Goal: Information Seeking & Learning: Check status

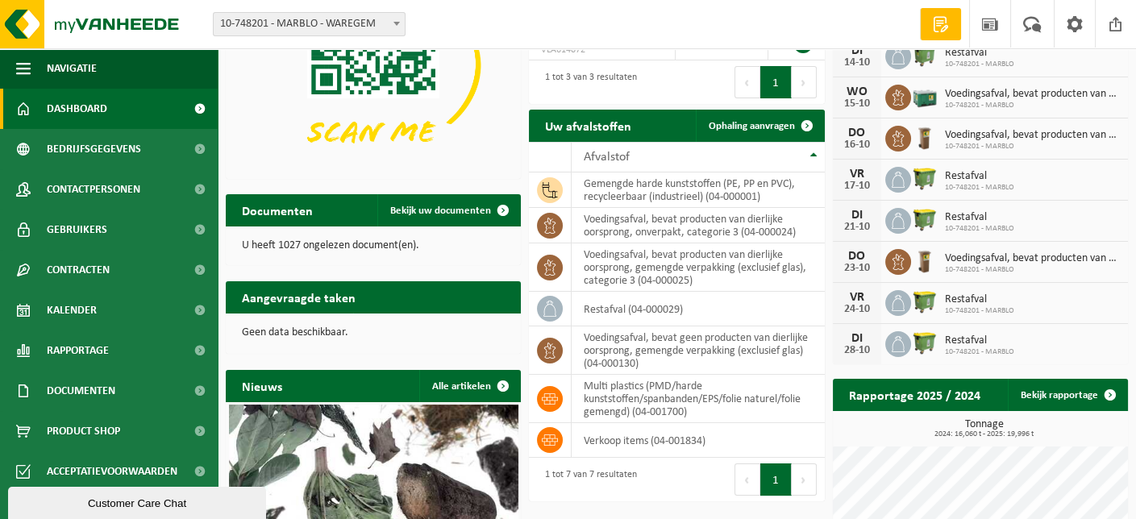
scroll to position [161, 0]
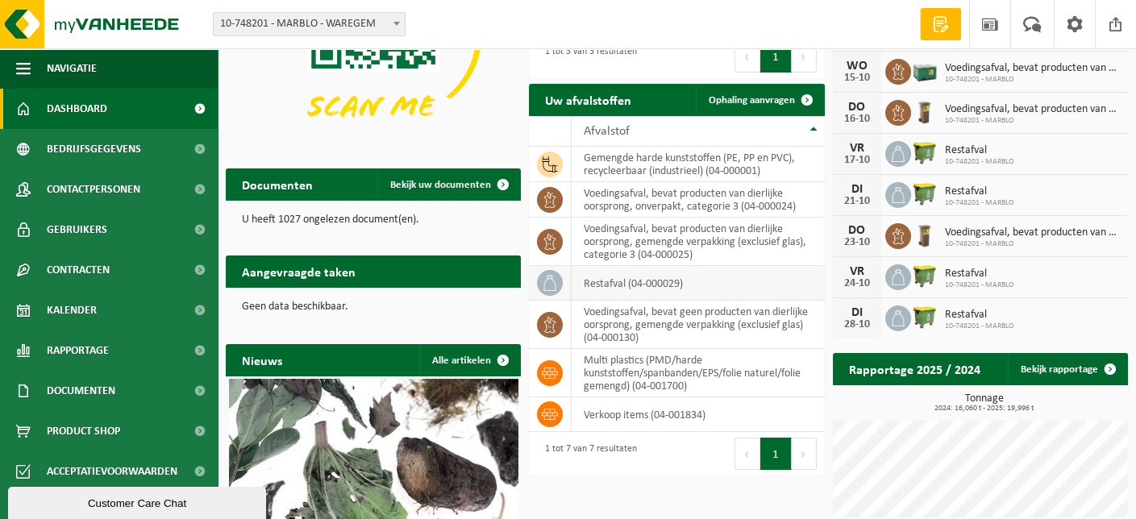
click at [614, 282] on td "restafval (04-000029)" at bounding box center [698, 283] width 252 height 35
click at [555, 281] on icon at bounding box center [550, 283] width 13 height 16
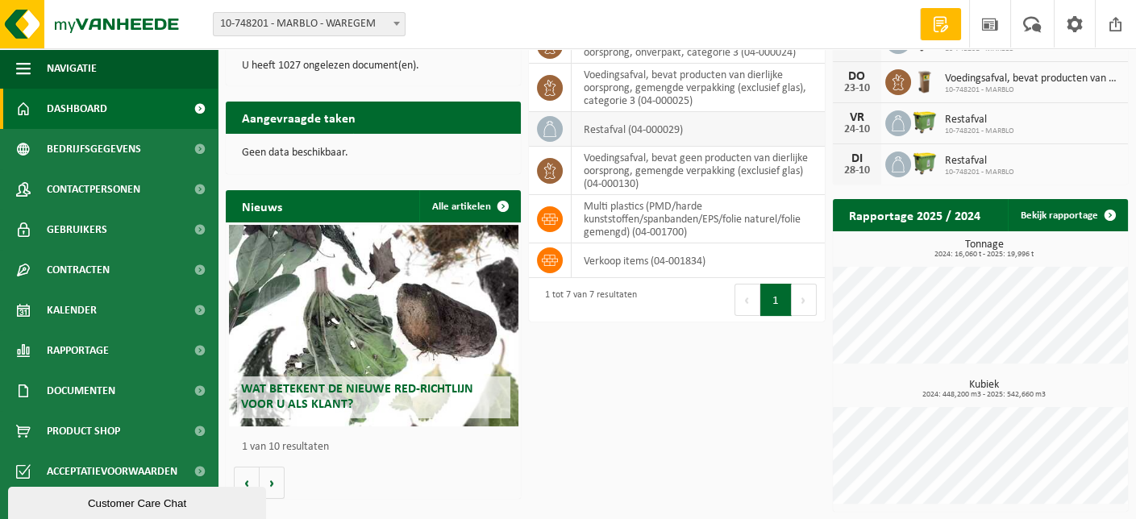
click at [663, 133] on td "restafval (04-000029)" at bounding box center [698, 129] width 252 height 35
click at [1040, 215] on link "Bekijk rapportage" at bounding box center [1067, 215] width 119 height 32
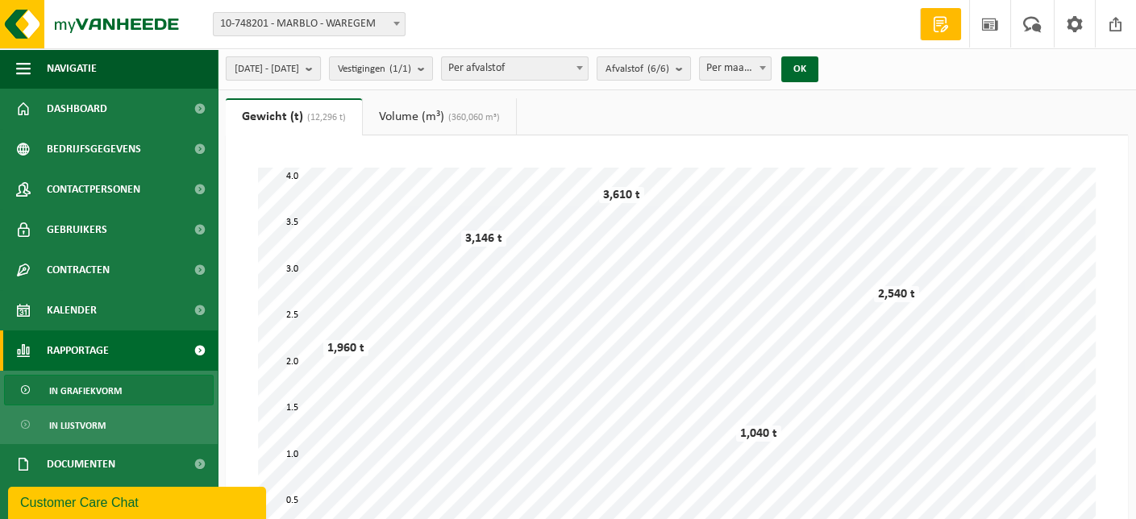
click at [321, 69] on button "2025-05-01 - 2025-10-09" at bounding box center [273, 68] width 95 height 24
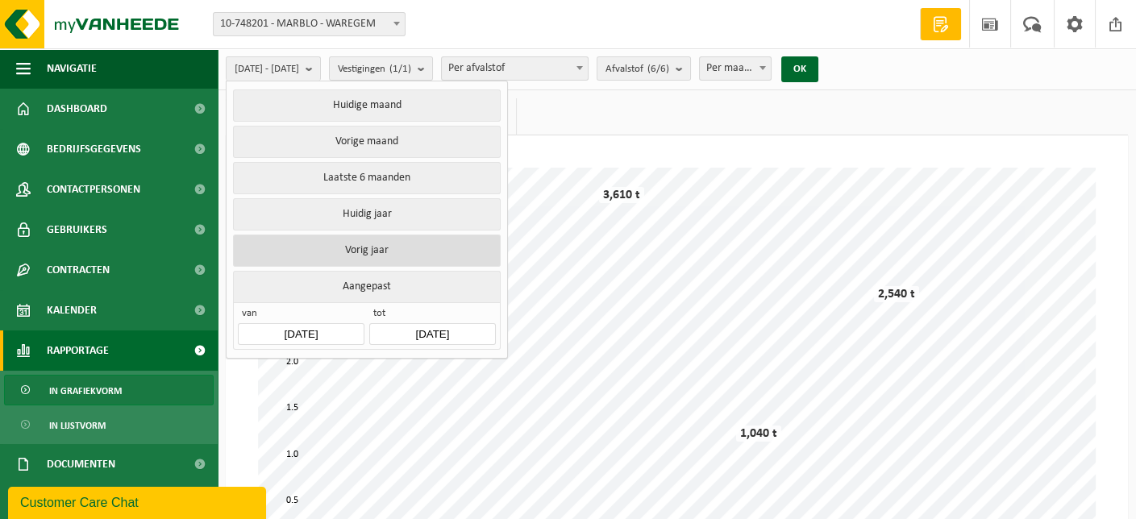
click at [376, 244] on button "Vorig jaar" at bounding box center [366, 251] width 267 height 32
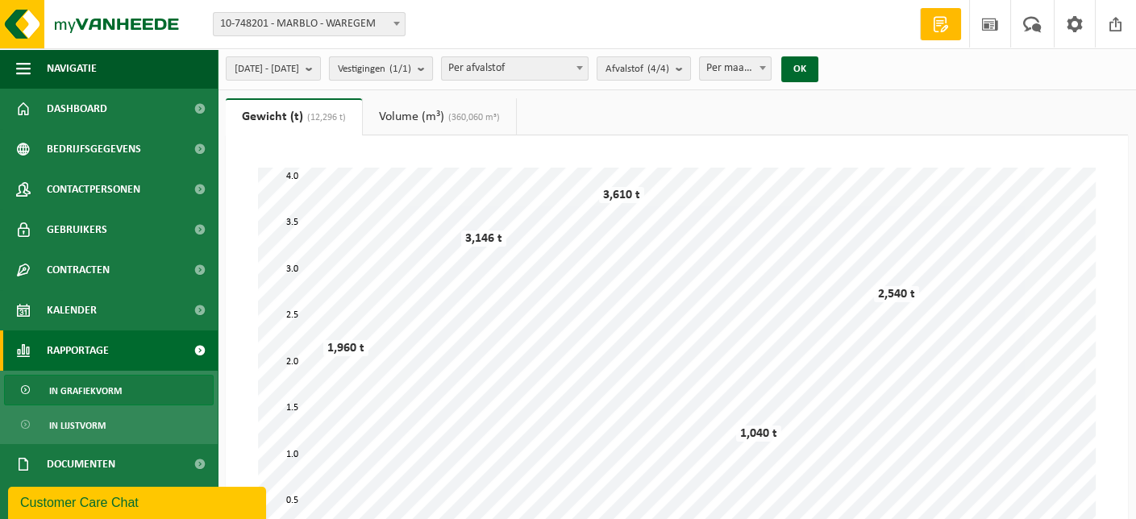
click at [432, 69] on b "submit" at bounding box center [425, 68] width 15 height 23
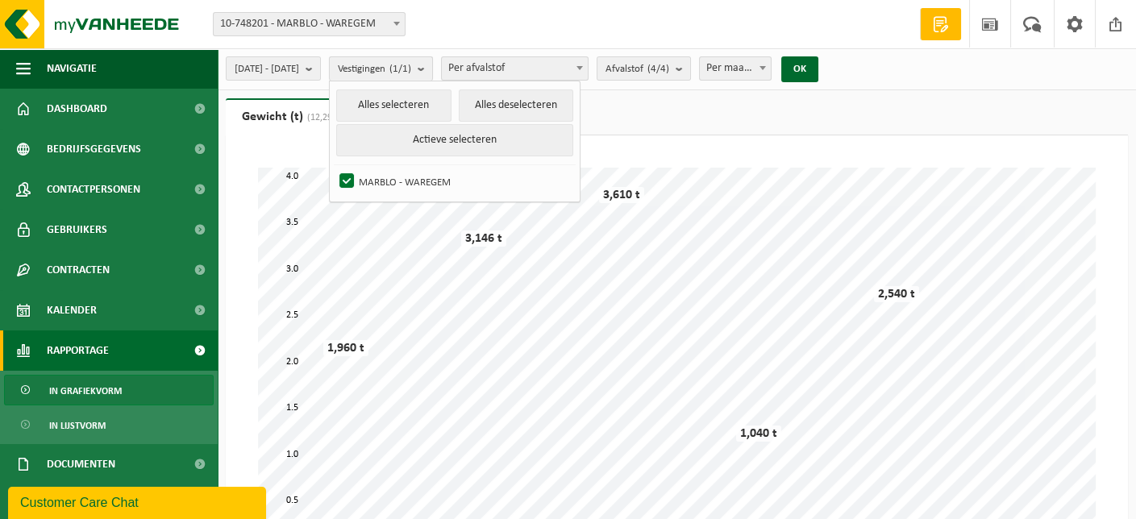
click at [432, 66] on b "submit" at bounding box center [425, 68] width 15 height 23
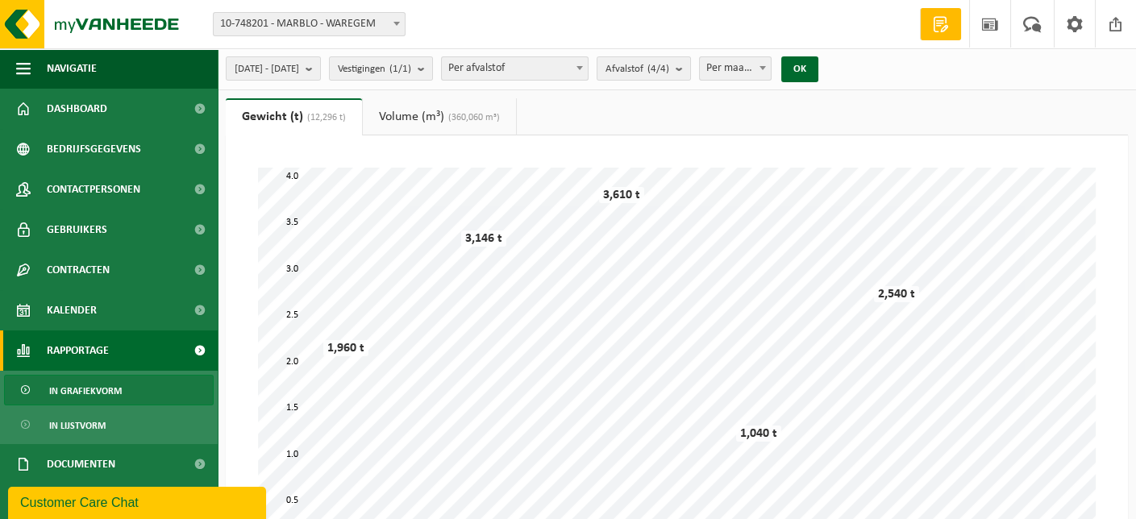
click at [588, 65] on span at bounding box center [580, 67] width 16 height 21
click at [588, 68] on span "Per afvalstof" at bounding box center [515, 68] width 146 height 23
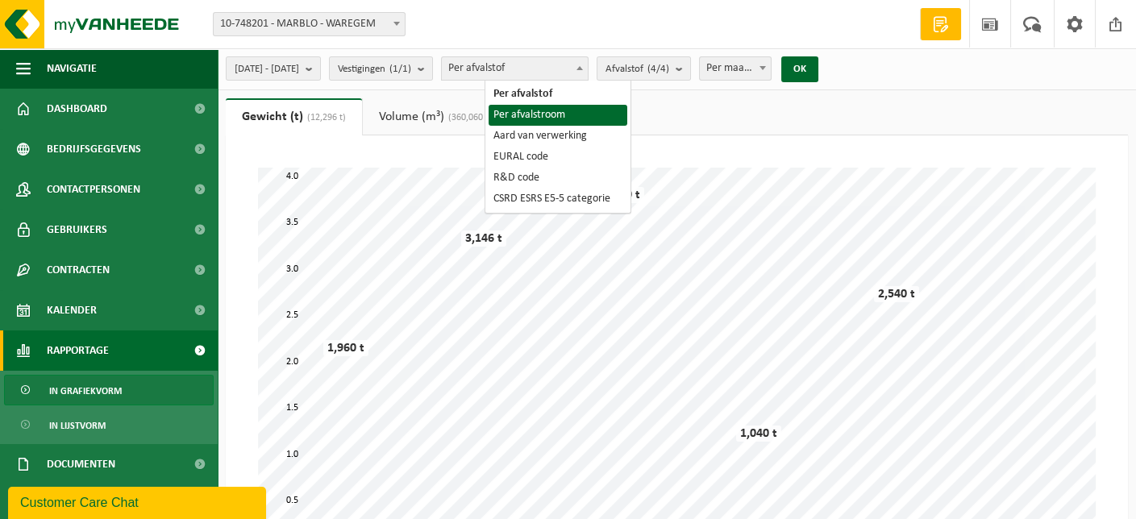
select select "2"
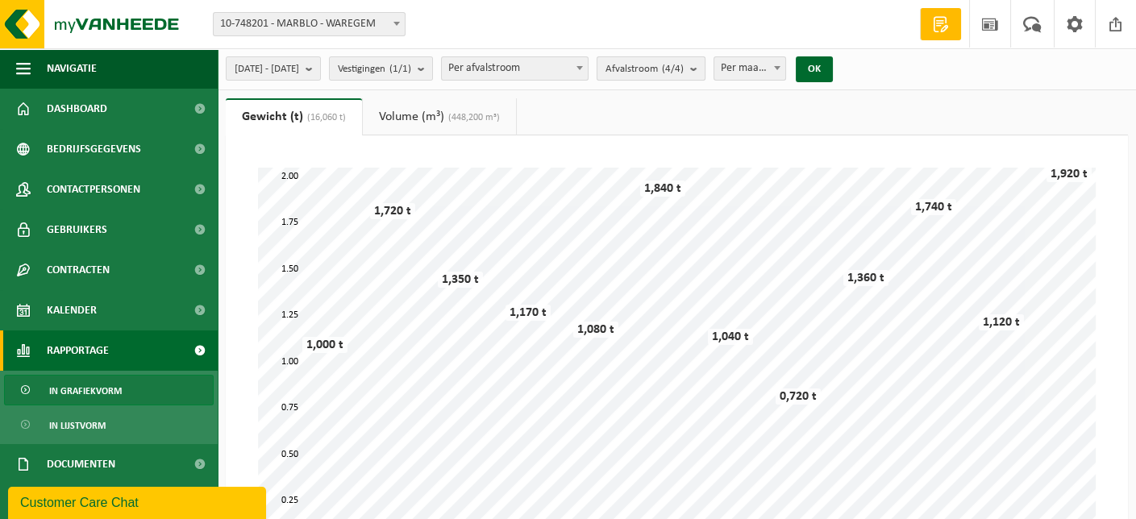
click at [706, 71] on button "Afvalstroom (4/4)" at bounding box center [651, 68] width 109 height 24
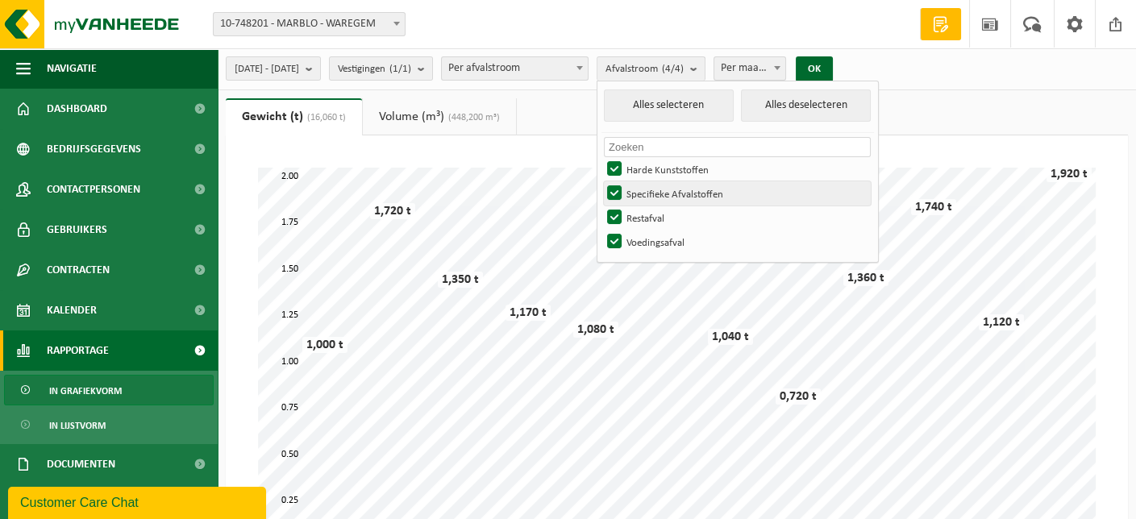
click at [656, 190] on label "Specifieke Afvalstoffen" at bounding box center [737, 193] width 267 height 24
click at [602, 181] on input "Specifieke Afvalstoffen" at bounding box center [601, 181] width 1 height 1
checkbox input "false"
click at [658, 169] on label "Harde Kunststoffen" at bounding box center [737, 169] width 267 height 24
click at [602, 157] on input "Harde Kunststoffen" at bounding box center [601, 156] width 1 height 1
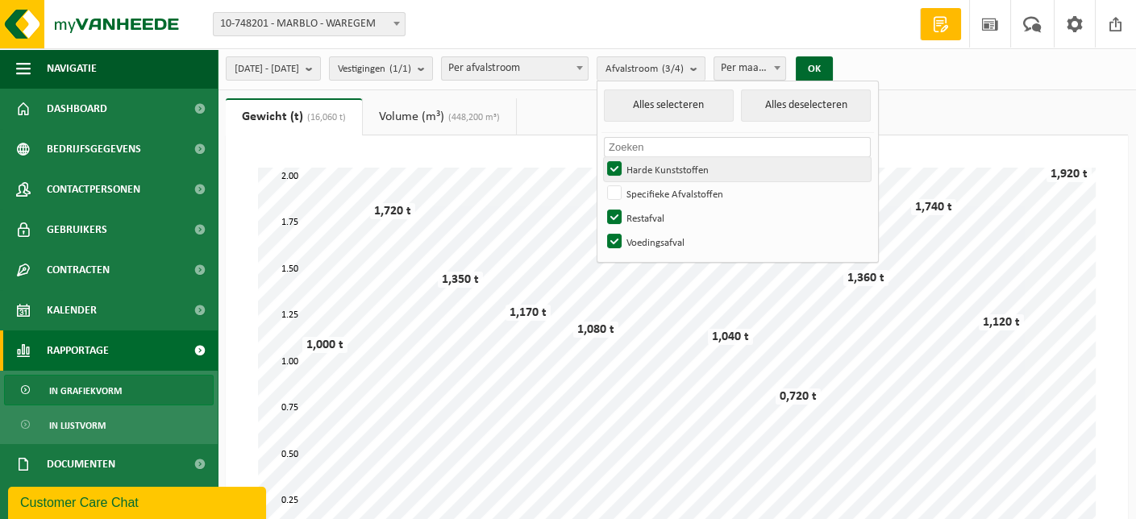
checkbox input "false"
click at [659, 241] on label "Voedingsafval" at bounding box center [737, 242] width 267 height 24
click at [602, 230] on input "Voedingsafval" at bounding box center [601, 229] width 1 height 1
checkbox input "false"
click at [833, 67] on button "OK" at bounding box center [814, 69] width 37 height 26
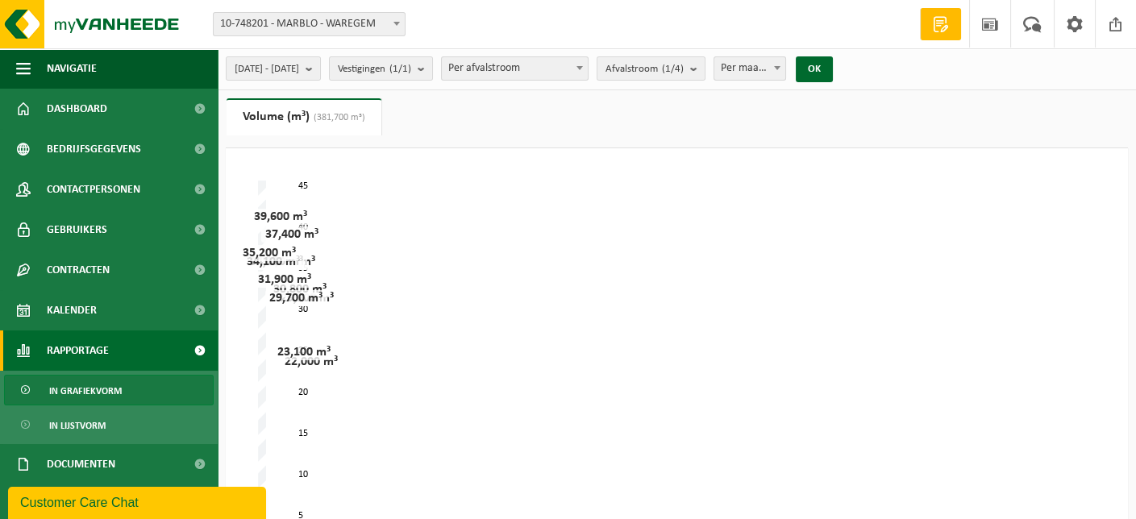
click at [348, 116] on span "(381,700 m³)" at bounding box center [338, 118] width 56 height 10
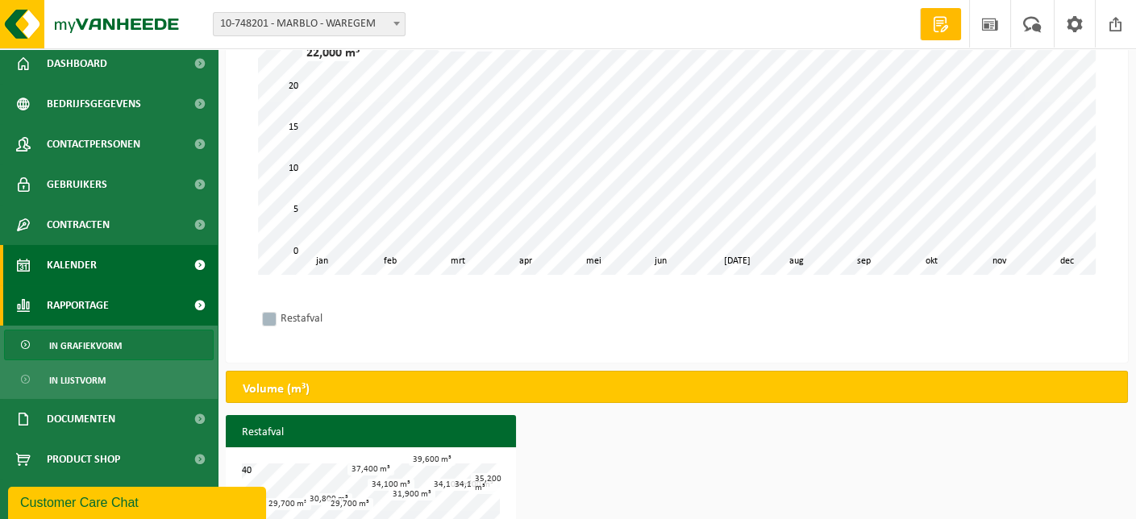
scroll to position [398, 0]
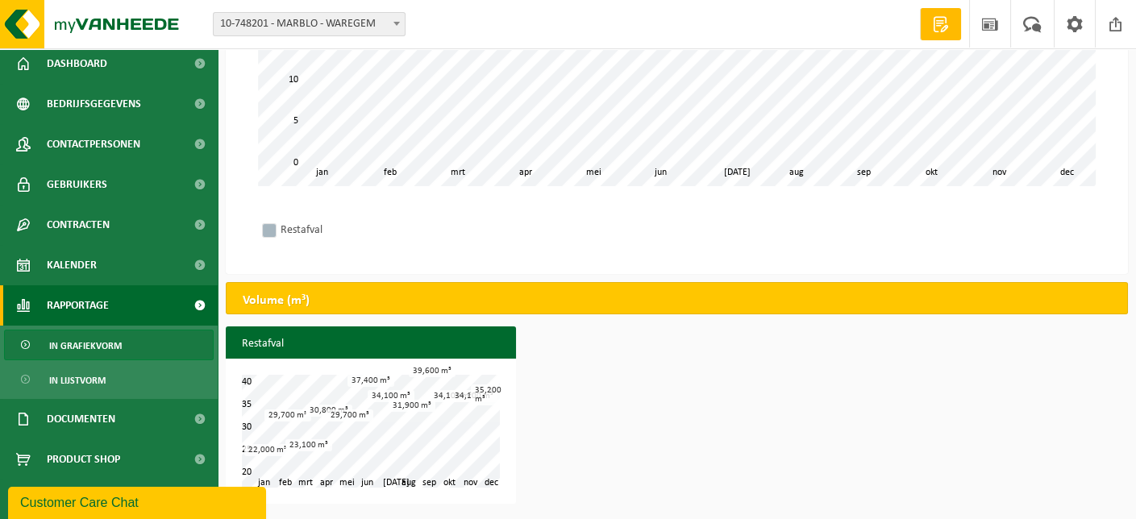
click at [355, 300] on div "Volume (m³)" at bounding box center [677, 298] width 902 height 32
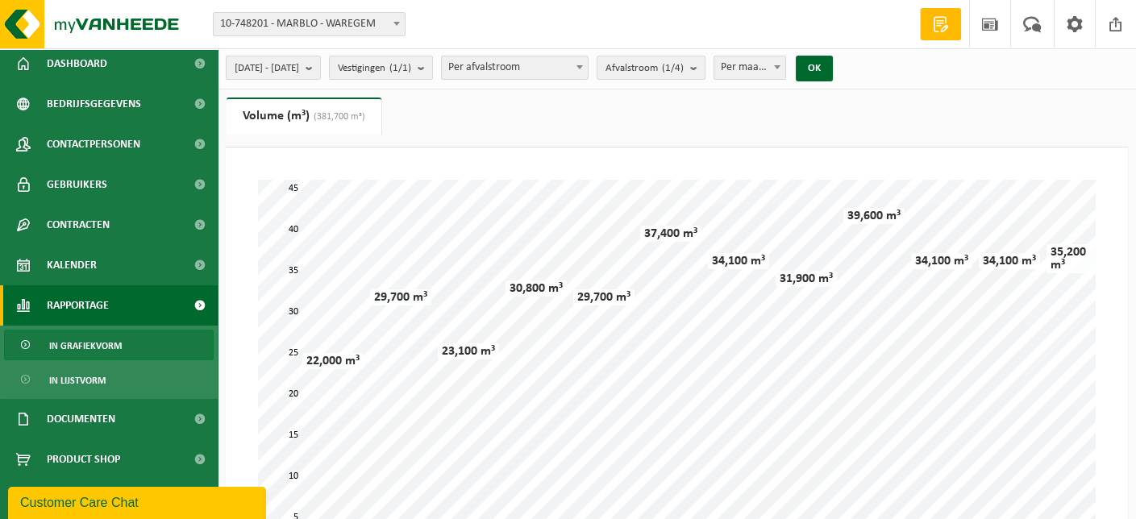
scroll to position [0, 0]
click at [588, 71] on span "Per afvalstroom" at bounding box center [515, 68] width 146 height 23
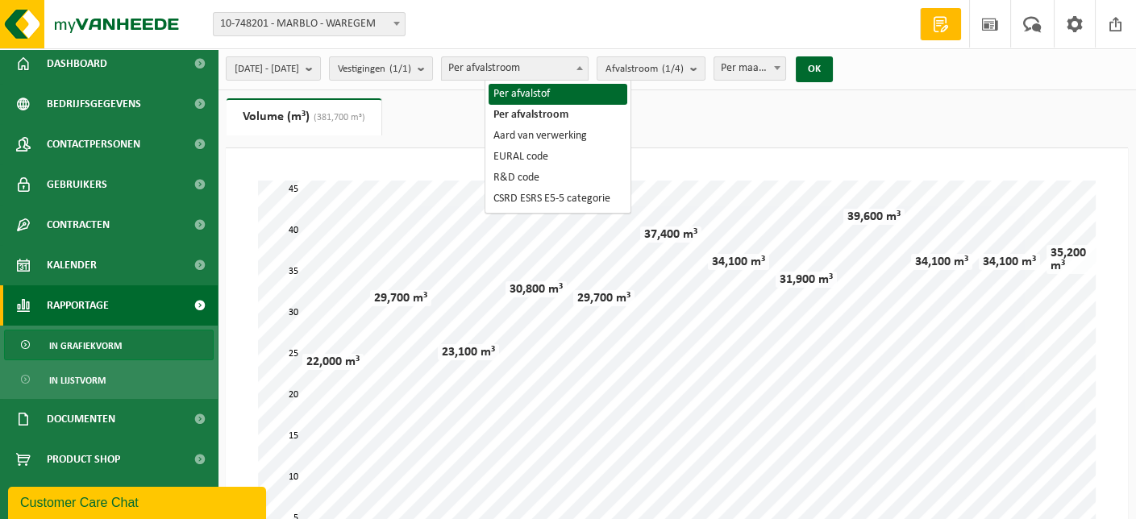
select select "1"
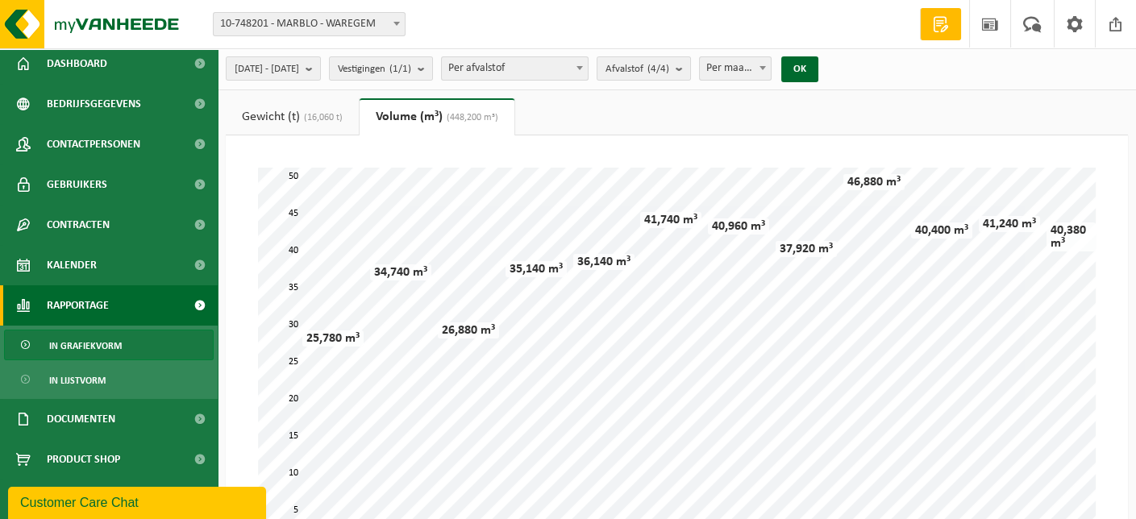
click at [316, 122] on span "(16,060 t)" at bounding box center [321, 118] width 43 height 10
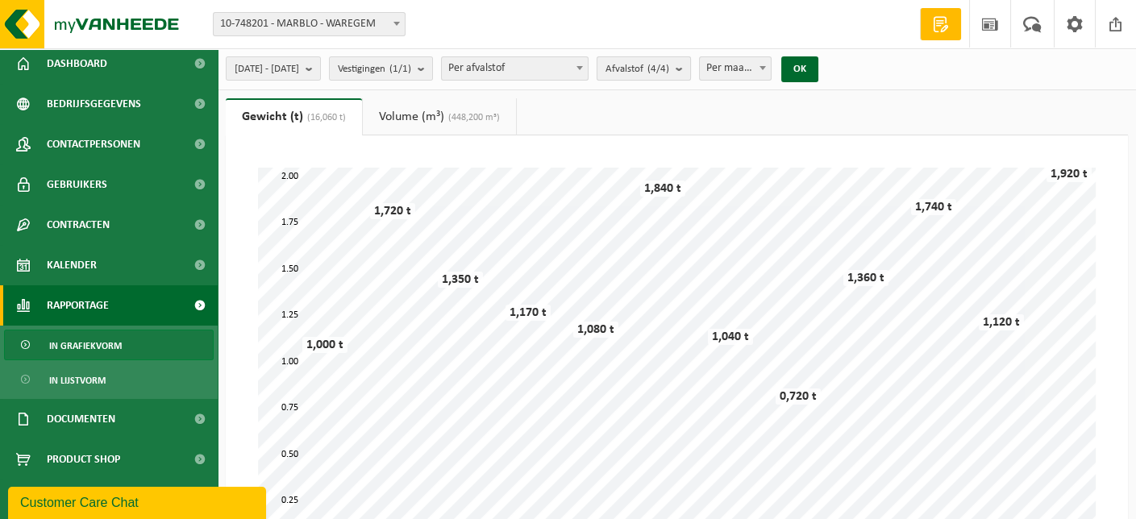
click at [690, 65] on b "submit" at bounding box center [683, 68] width 15 height 23
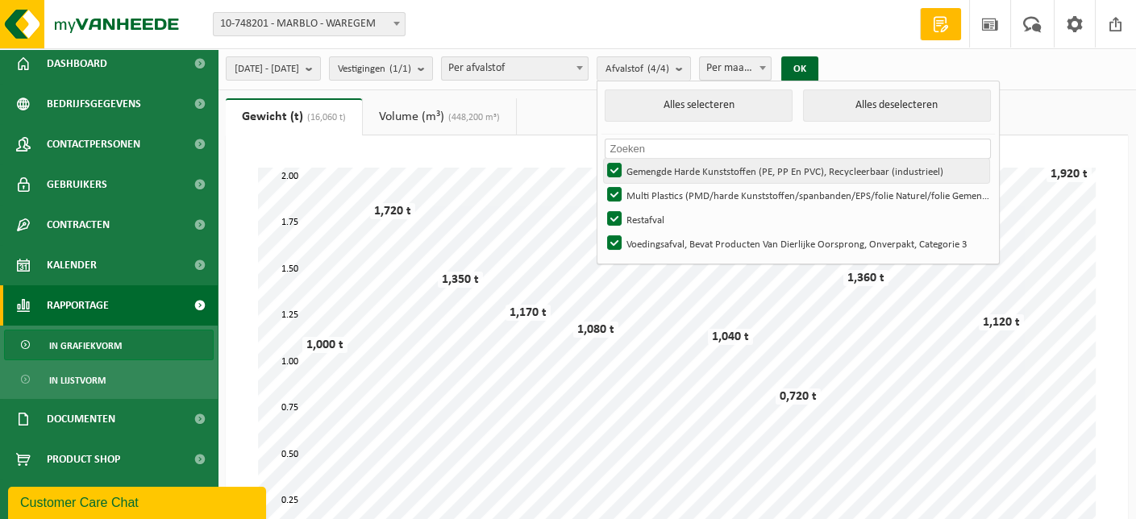
click at [663, 169] on label "Gemengde Harde Kunststoffen (PE, PP En PVC), Recycleerbaar (industrieel)" at bounding box center [796, 171] width 385 height 24
click at [602, 159] on input "Gemengde Harde Kunststoffen (PE, PP En PVC), Recycleerbaar (industrieel)" at bounding box center [601, 158] width 1 height 1
checkbox input "false"
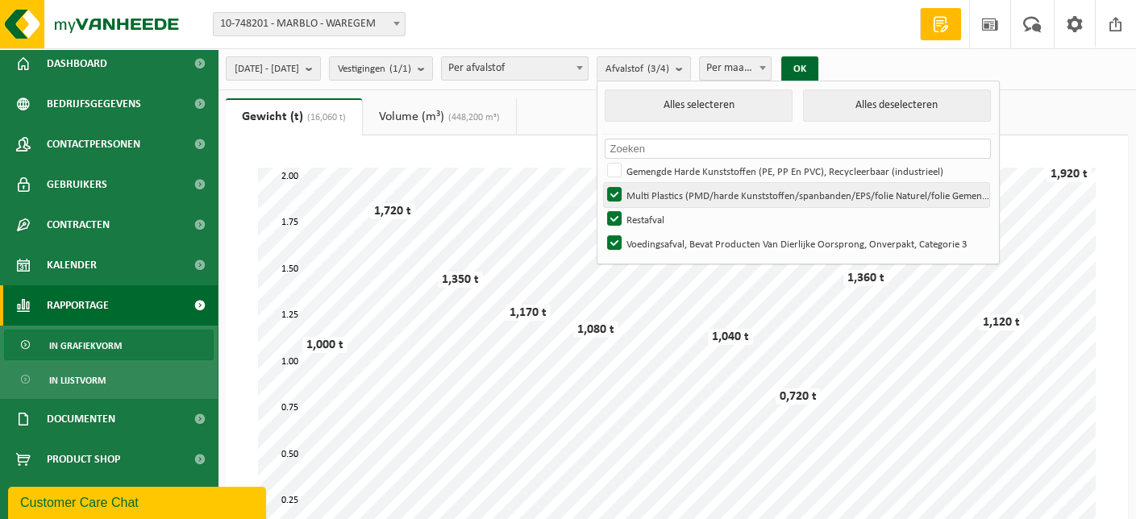
click at [665, 193] on label "Multi Plastics (PMD/harde Kunststoffen/spanbanden/EPS/folie Naturel/folie Gemen…" at bounding box center [796, 195] width 385 height 24
click at [602, 183] on input "Multi Plastics (PMD/harde Kunststoffen/spanbanden/EPS/folie Naturel/folie Gemen…" at bounding box center [601, 182] width 1 height 1
checkbox input "false"
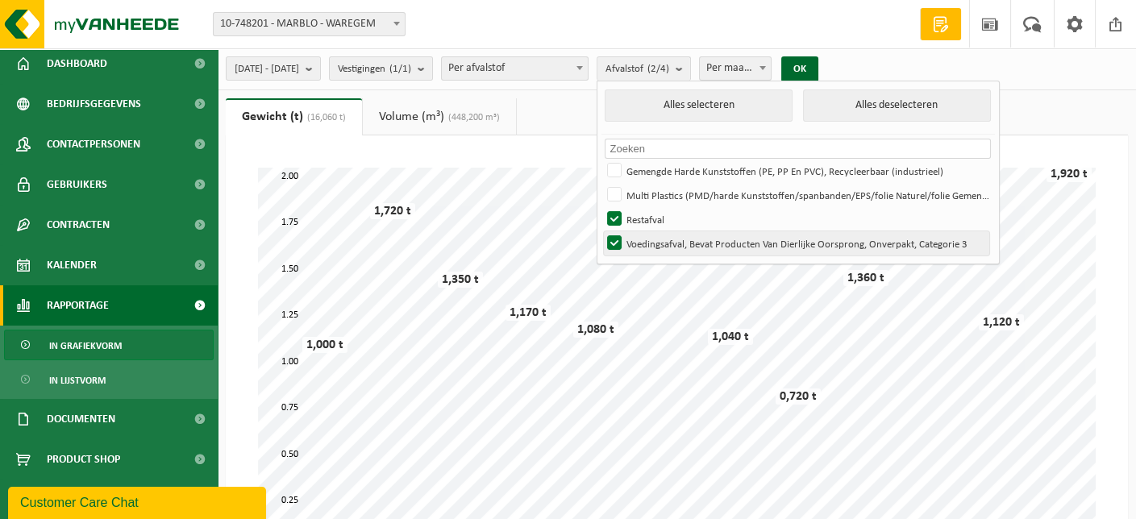
click at [656, 243] on label "Voedingsafval, Bevat Producten Van Dierlijke Oorsprong, Onverpakt, Categorie 3" at bounding box center [796, 243] width 385 height 24
click at [602, 231] on input "Voedingsafval, Bevat Producten Van Dierlijke Oorsprong, Onverpakt, Categorie 3" at bounding box center [601, 231] width 1 height 1
checkbox input "false"
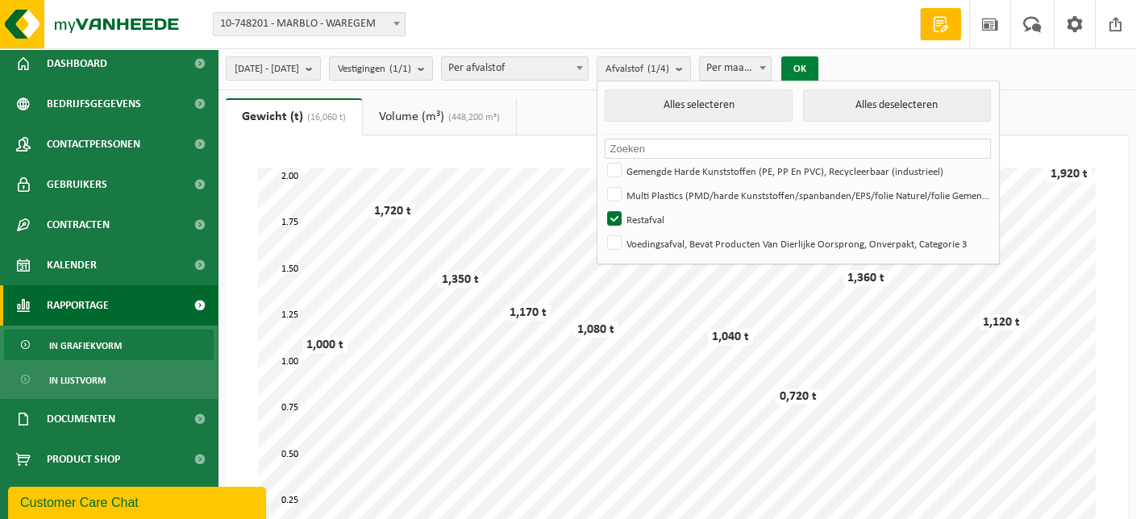
click at [819, 67] on button "OK" at bounding box center [799, 69] width 37 height 26
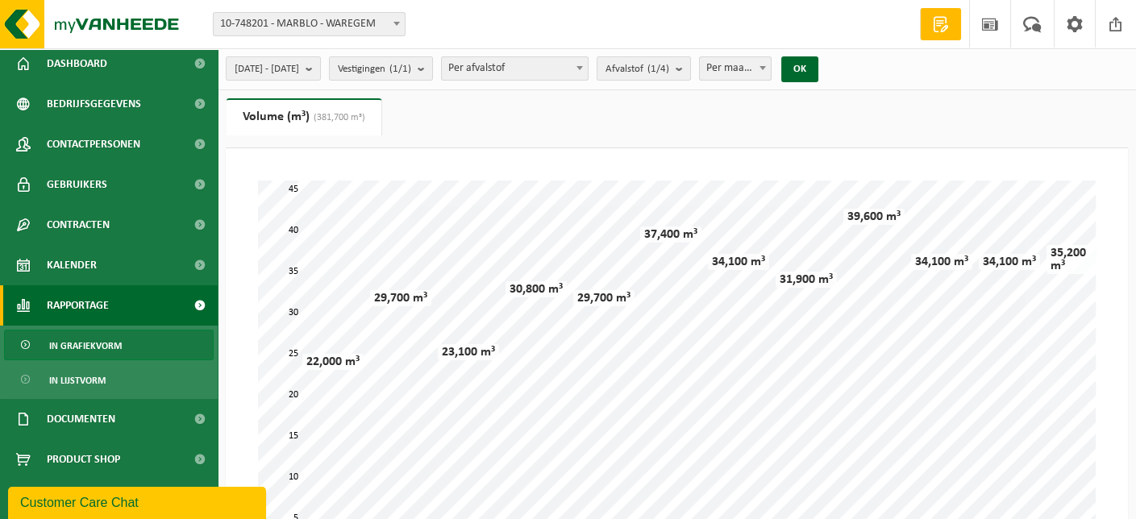
click at [181, 308] on span at bounding box center [199, 305] width 36 height 40
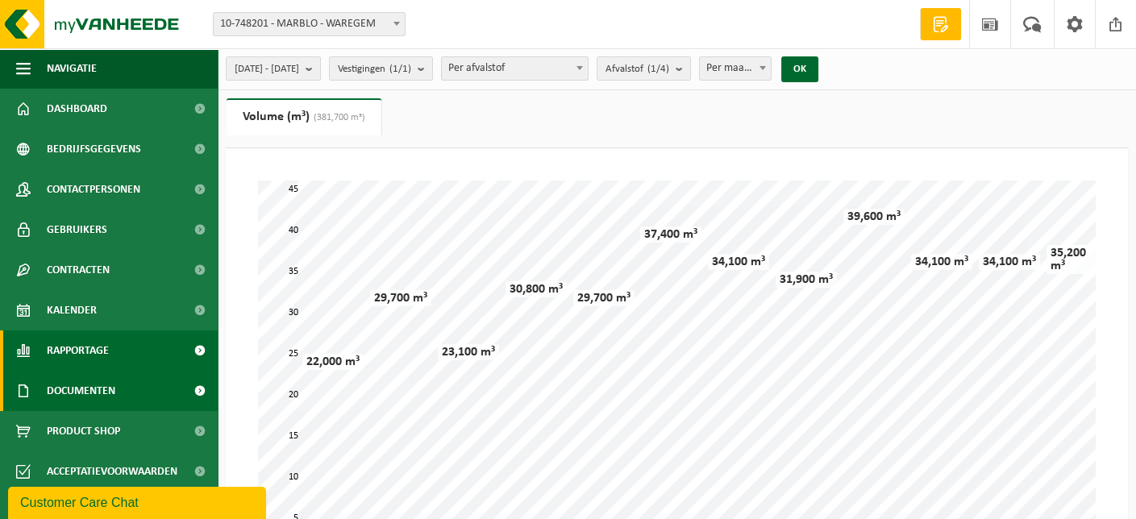
click at [199, 387] on span at bounding box center [199, 391] width 36 height 40
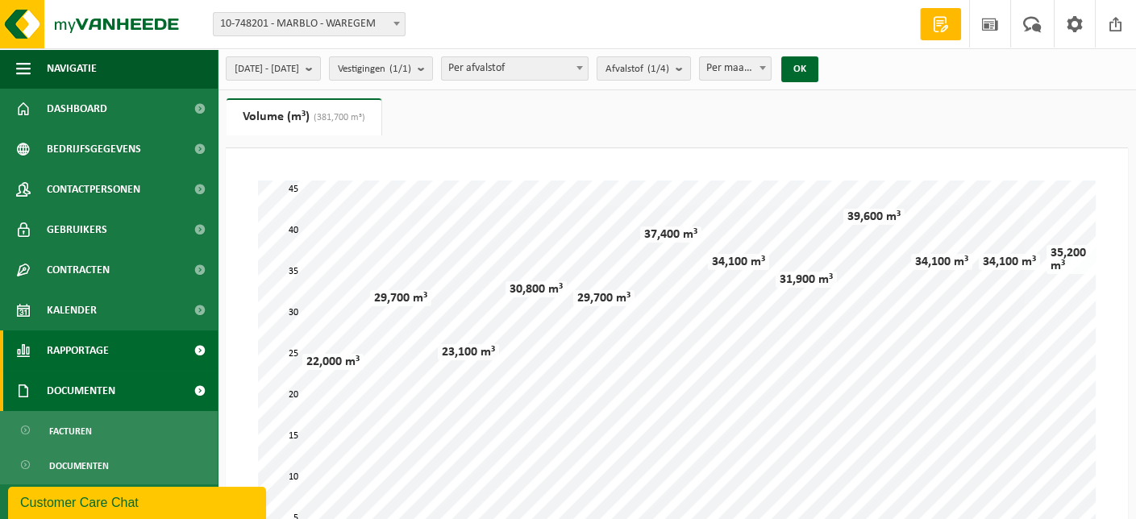
click at [117, 393] on link "Documenten" at bounding box center [109, 391] width 218 height 40
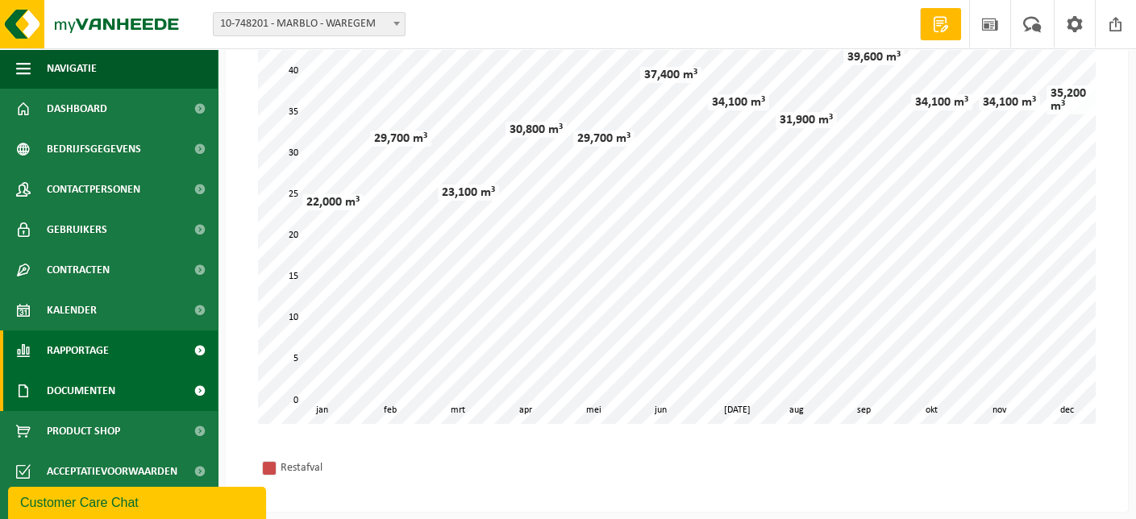
scroll to position [161, 0]
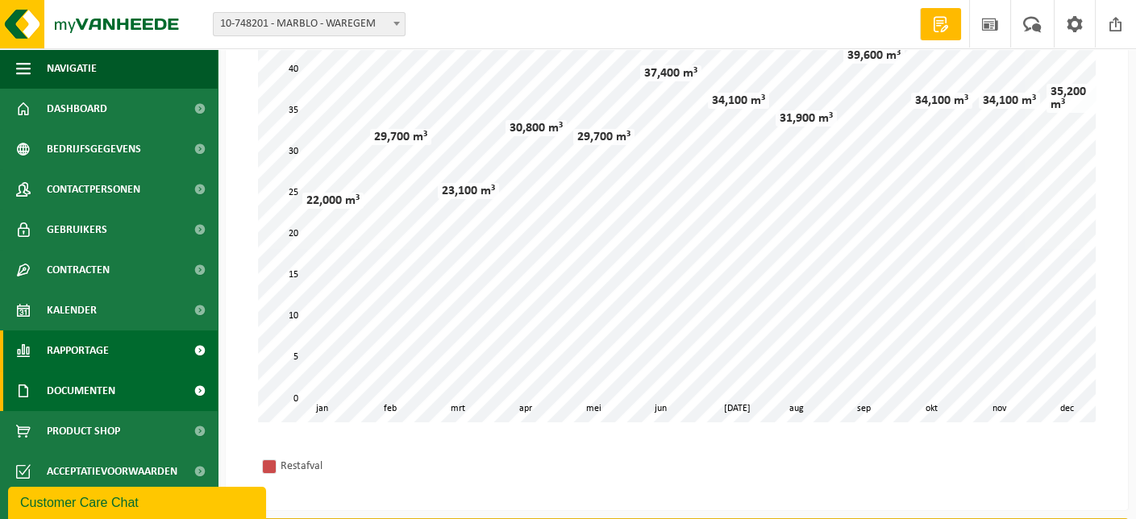
click at [132, 390] on link "Documenten" at bounding box center [109, 391] width 218 height 40
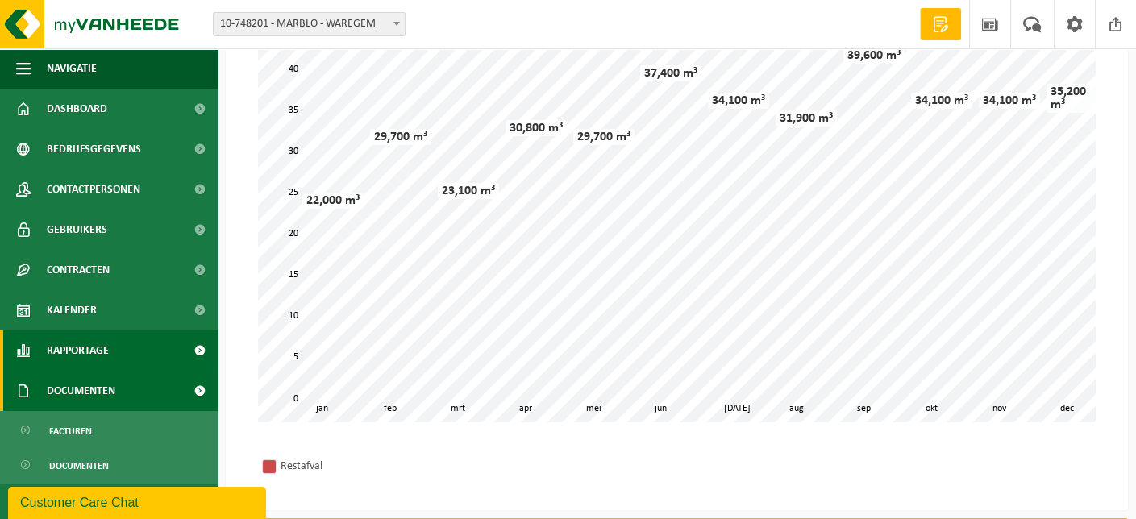
click at [132, 390] on link "Documenten" at bounding box center [109, 391] width 218 height 40
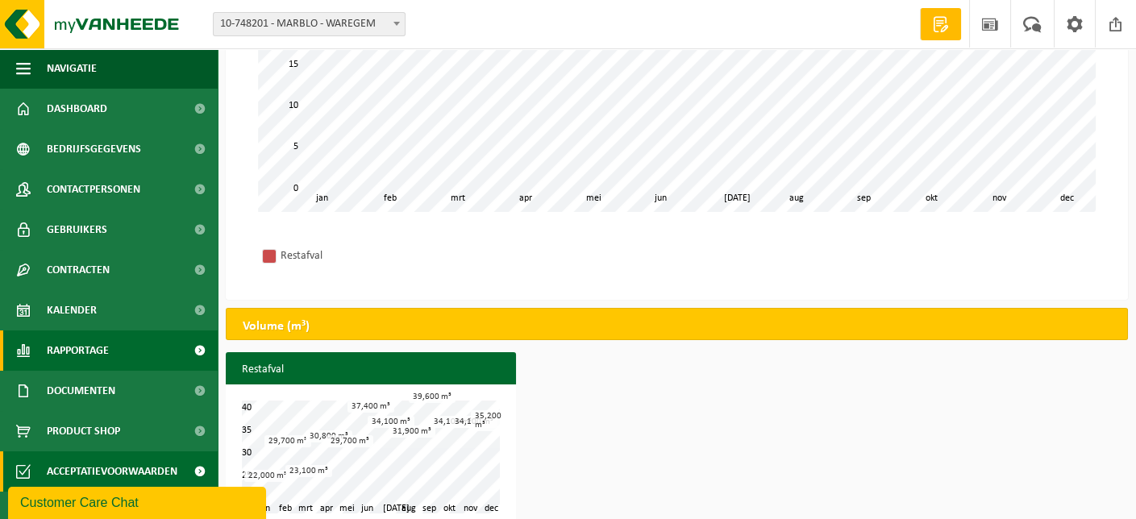
scroll to position [398, 0]
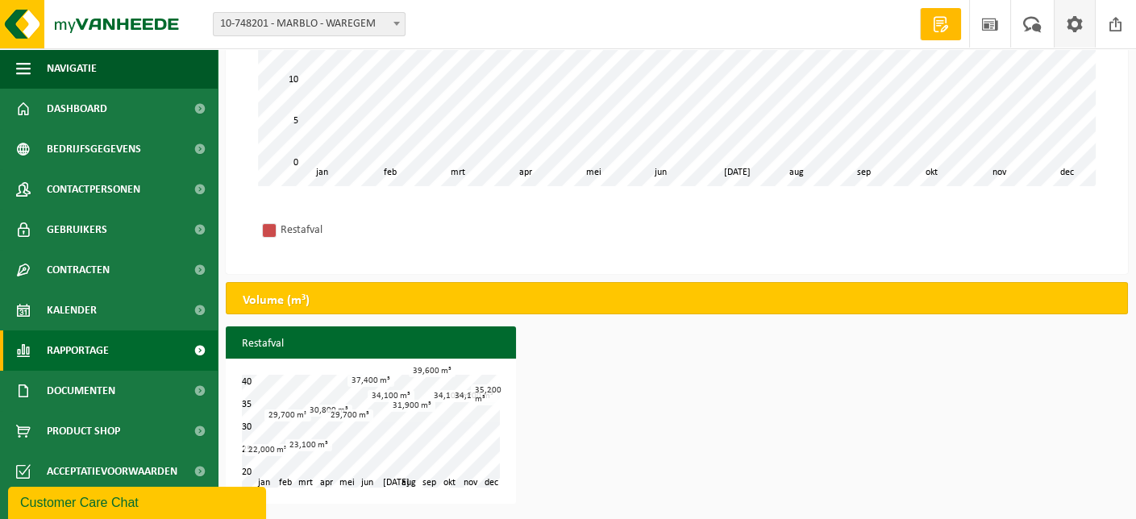
click at [1081, 36] on span at bounding box center [1075, 24] width 24 height 48
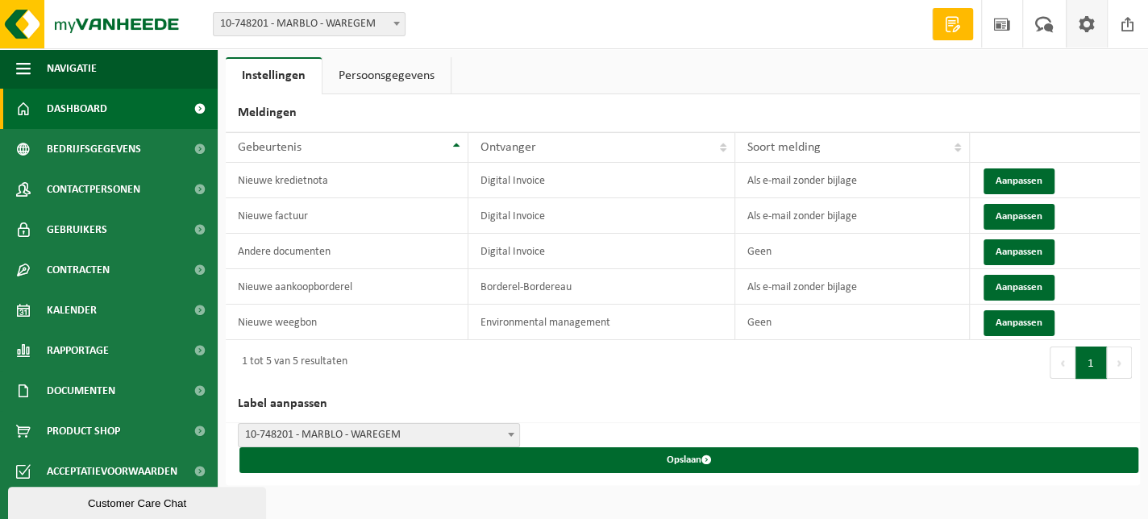
click at [85, 114] on span "Dashboard" at bounding box center [77, 109] width 60 height 40
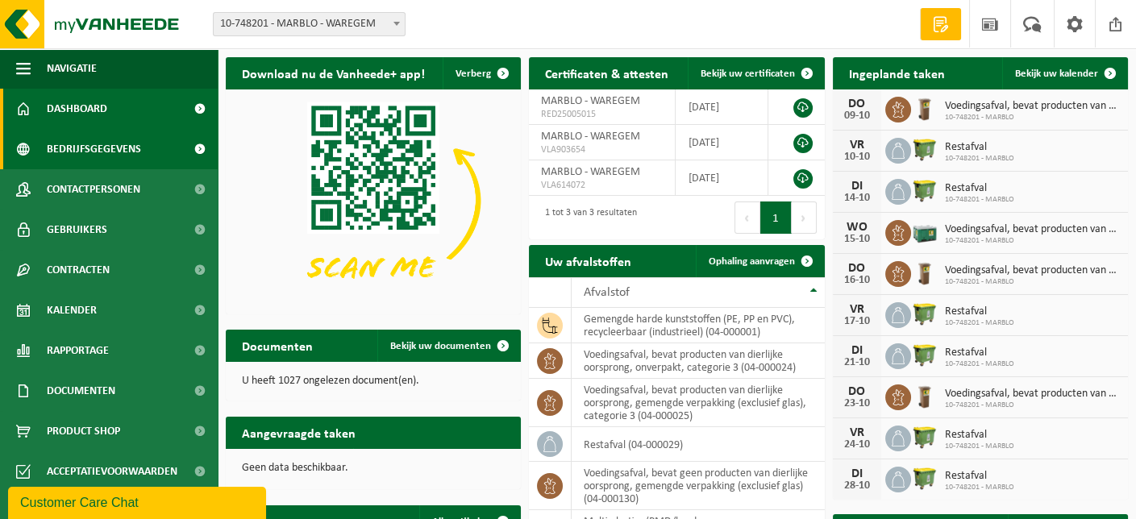
click at [100, 148] on span "Bedrijfsgegevens" at bounding box center [94, 149] width 94 height 40
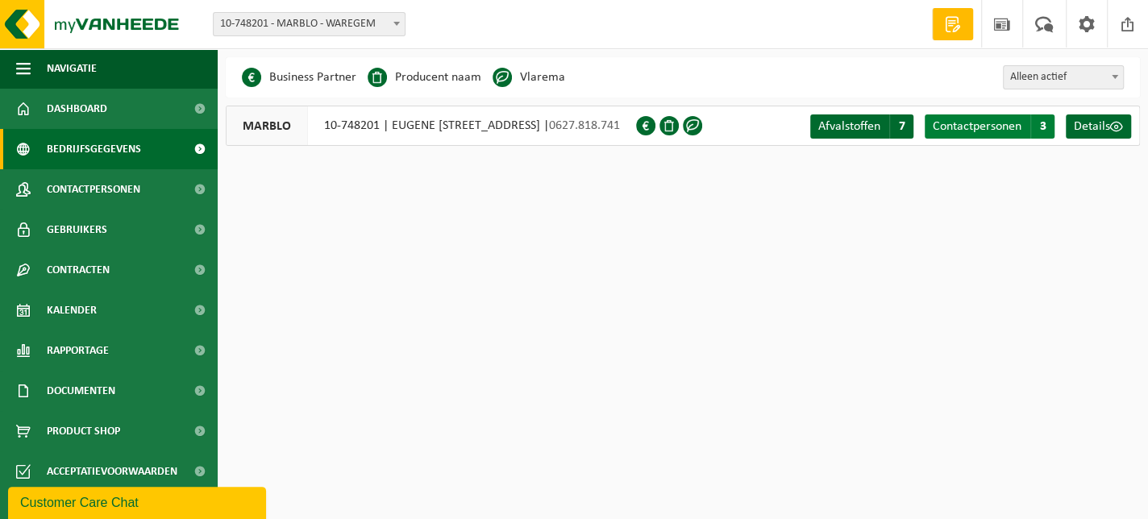
click at [1011, 123] on span "Contactpersonen" at bounding box center [977, 126] width 89 height 13
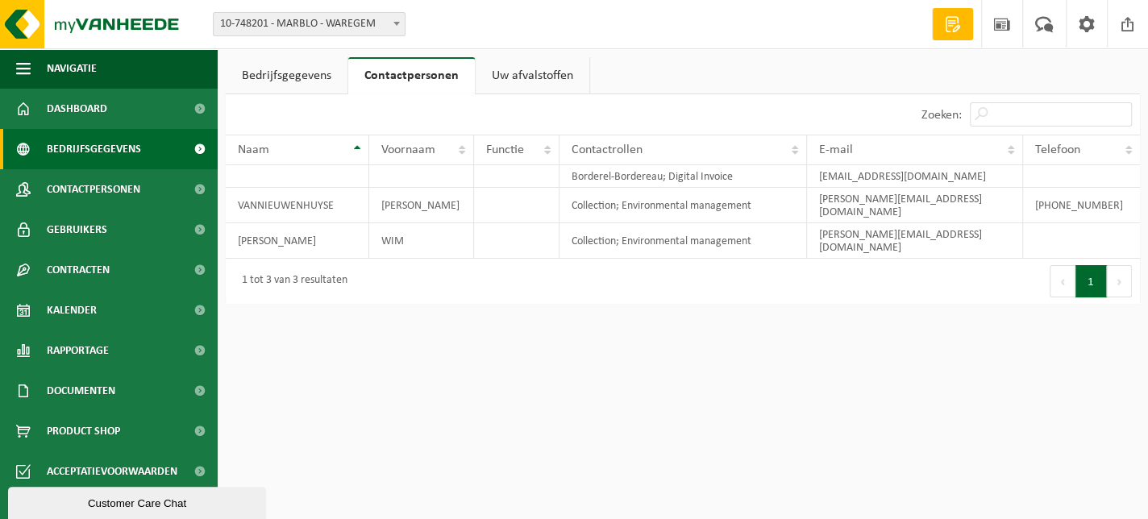
click at [108, 156] on span "Bedrijfsgegevens" at bounding box center [94, 149] width 94 height 40
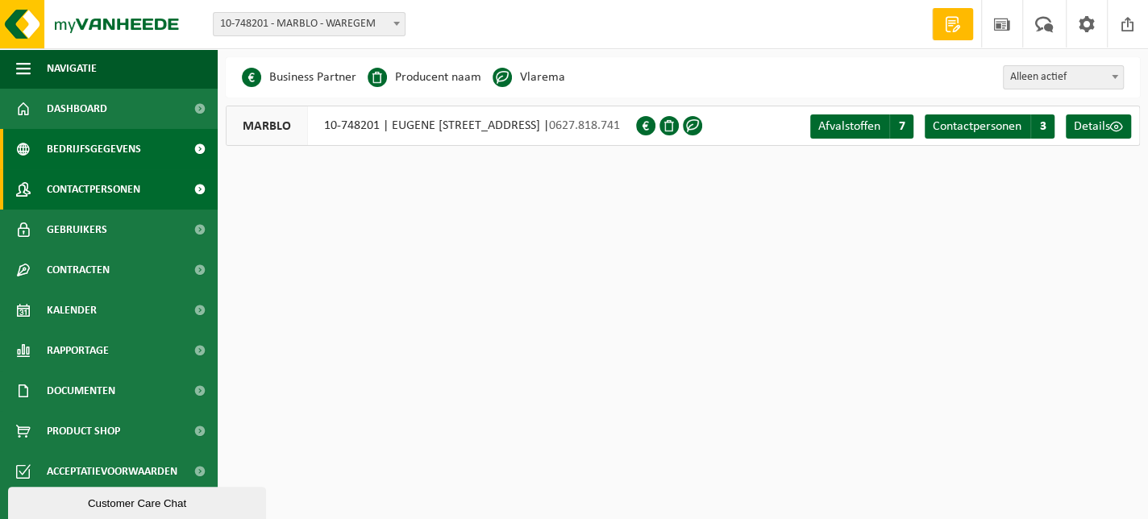
click at [120, 190] on span "Contactpersonen" at bounding box center [94, 189] width 94 height 40
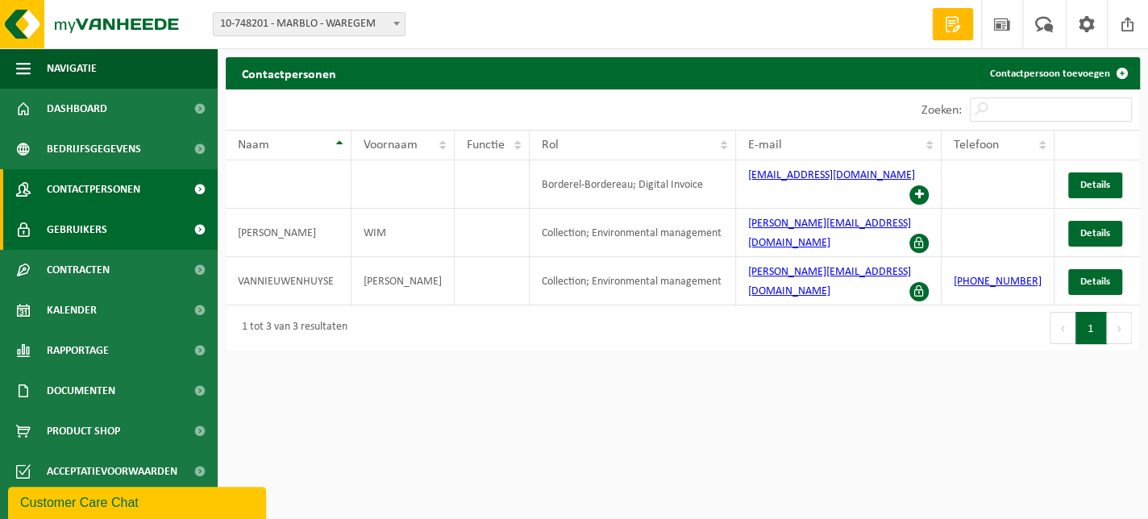
click at [101, 235] on span "Gebruikers" at bounding box center [77, 230] width 60 height 40
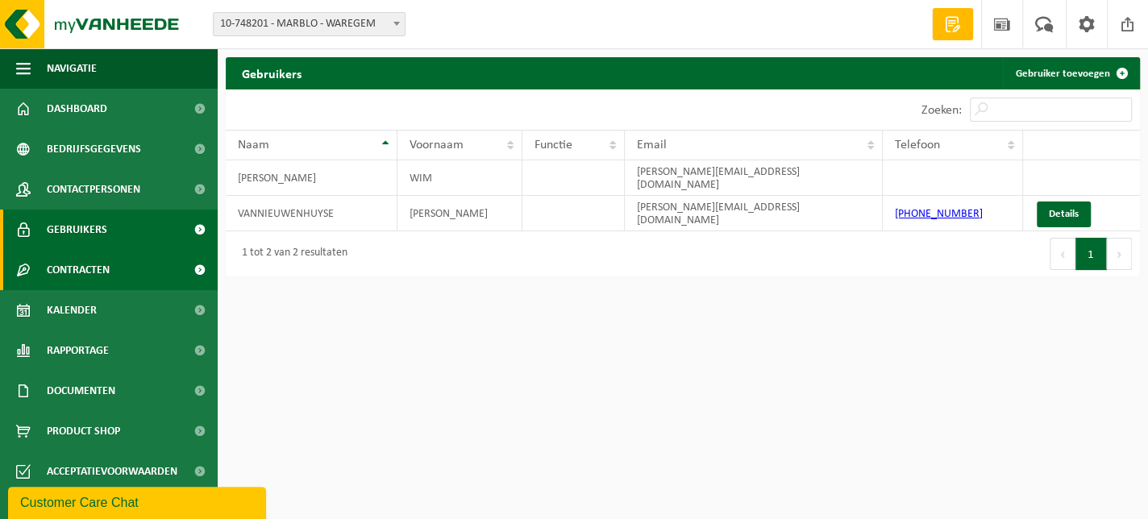
click at [102, 264] on span "Contracten" at bounding box center [78, 270] width 63 height 40
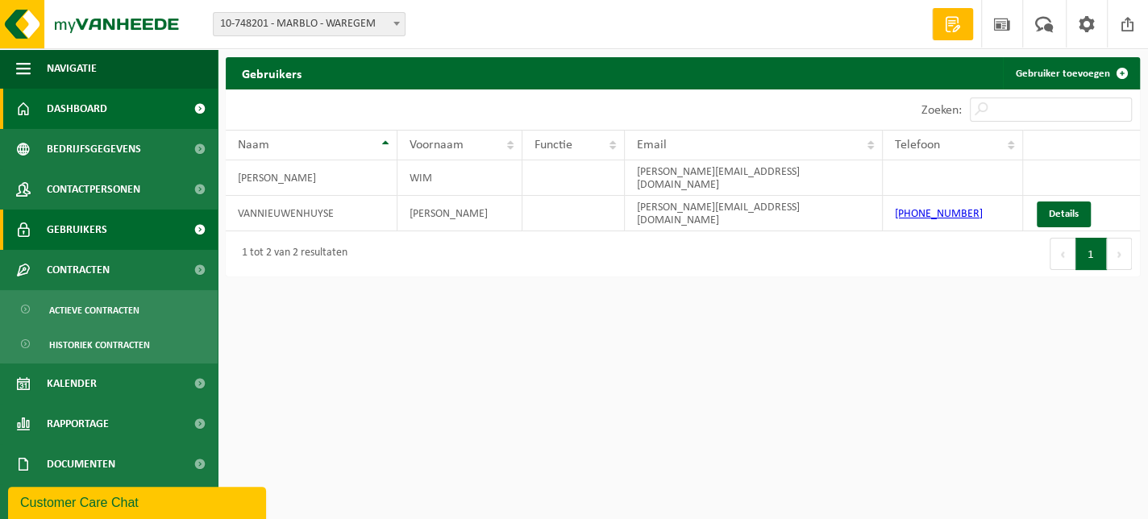
click at [98, 115] on span "Dashboard" at bounding box center [77, 109] width 60 height 40
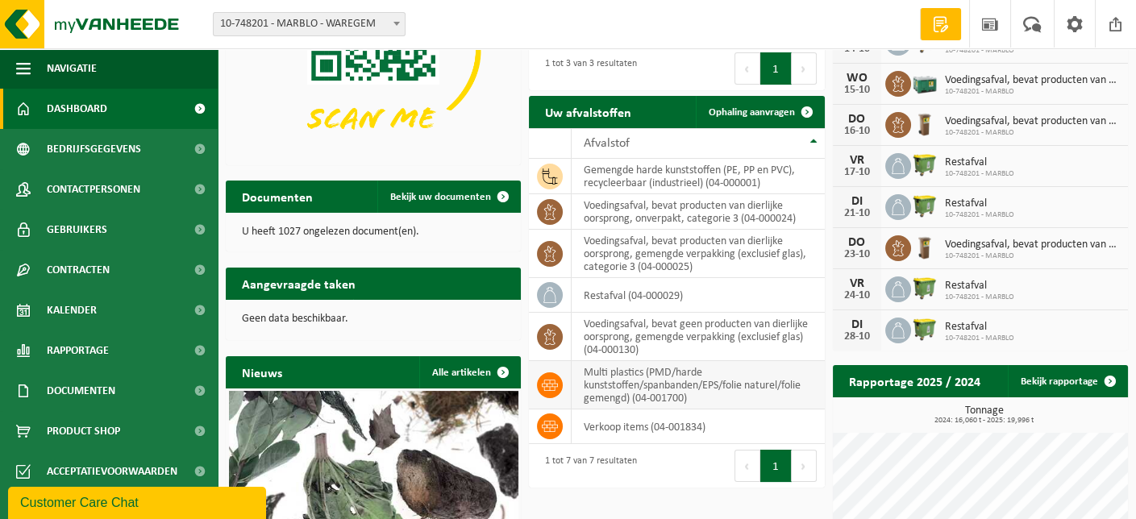
scroll to position [315, 0]
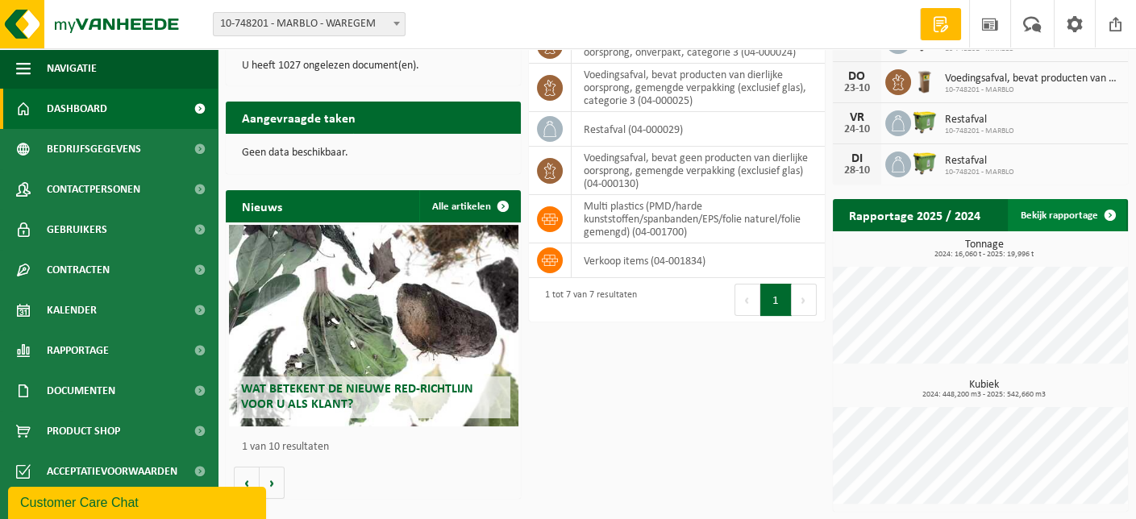
click at [1078, 219] on link "Bekijk rapportage" at bounding box center [1067, 215] width 119 height 32
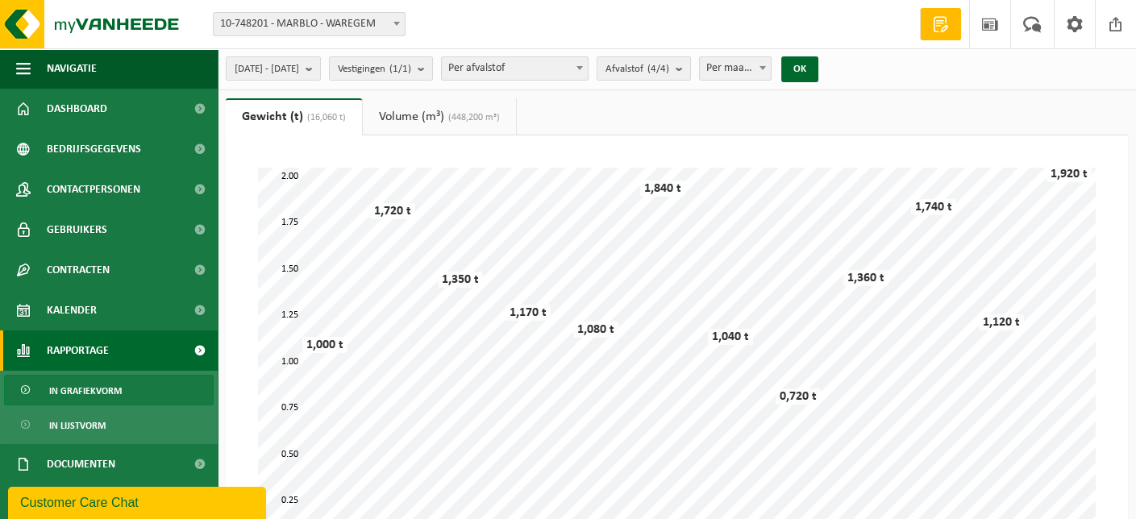
click at [588, 67] on span at bounding box center [580, 67] width 16 height 21
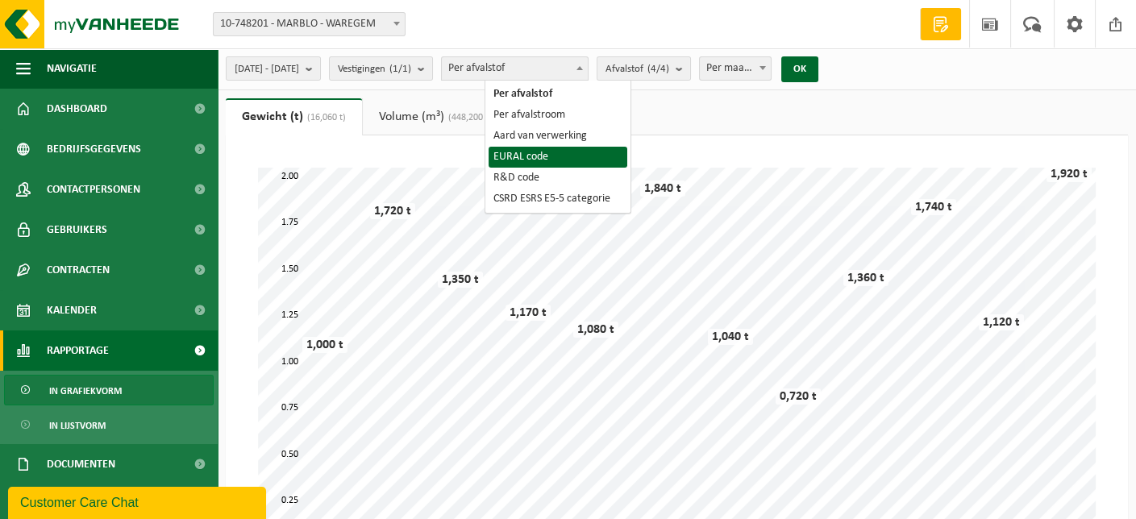
select select "5"
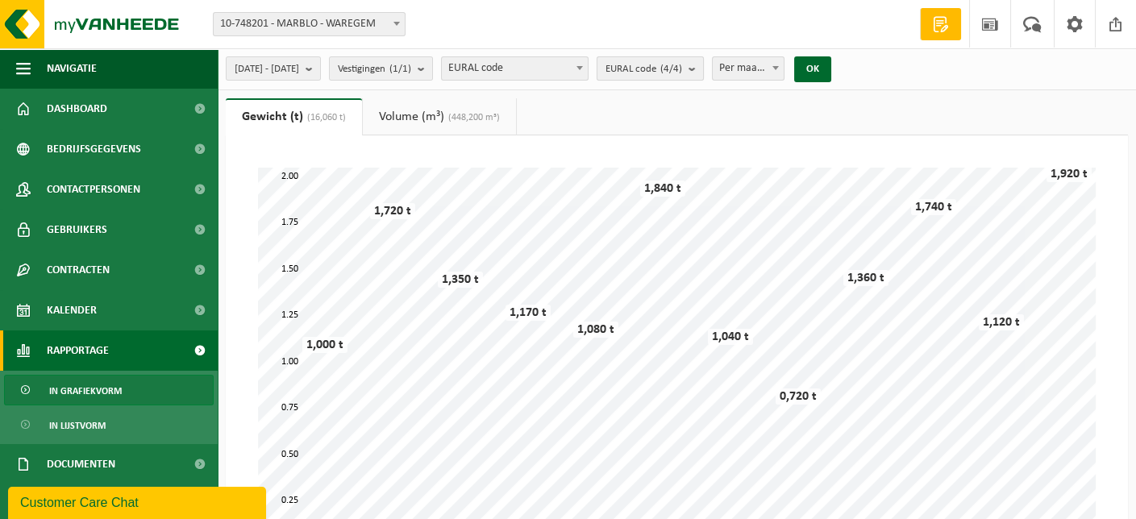
click at [703, 70] on b "submit" at bounding box center [696, 68] width 15 height 23
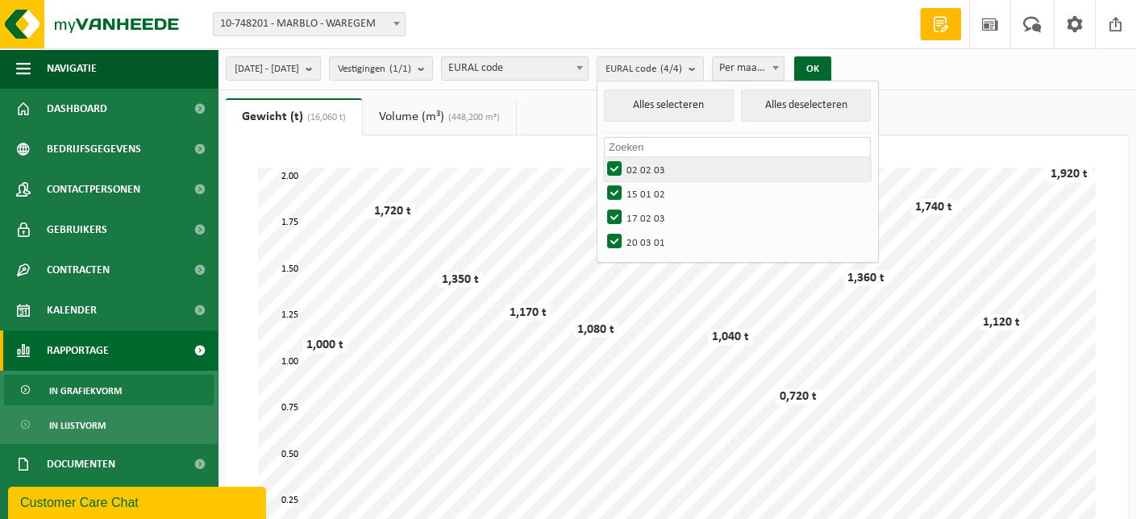
click at [663, 167] on label "02 02 03" at bounding box center [737, 169] width 267 height 24
click at [602, 157] on input "02 02 03" at bounding box center [601, 156] width 1 height 1
checkbox input "false"
click at [656, 193] on label "15 01 02" at bounding box center [737, 193] width 267 height 24
click at [602, 181] on input "15 01 02" at bounding box center [601, 181] width 1 height 1
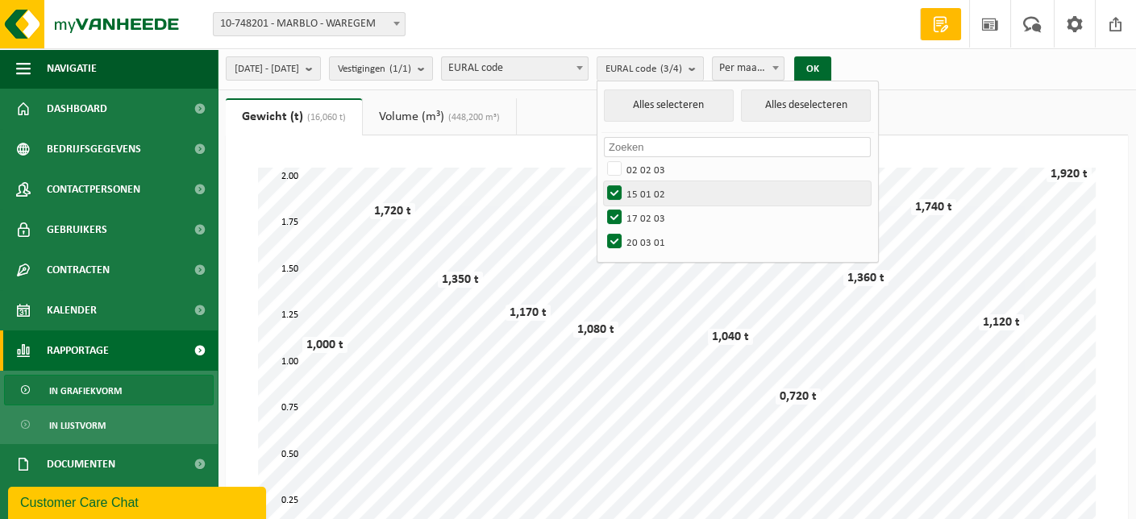
checkbox input "false"
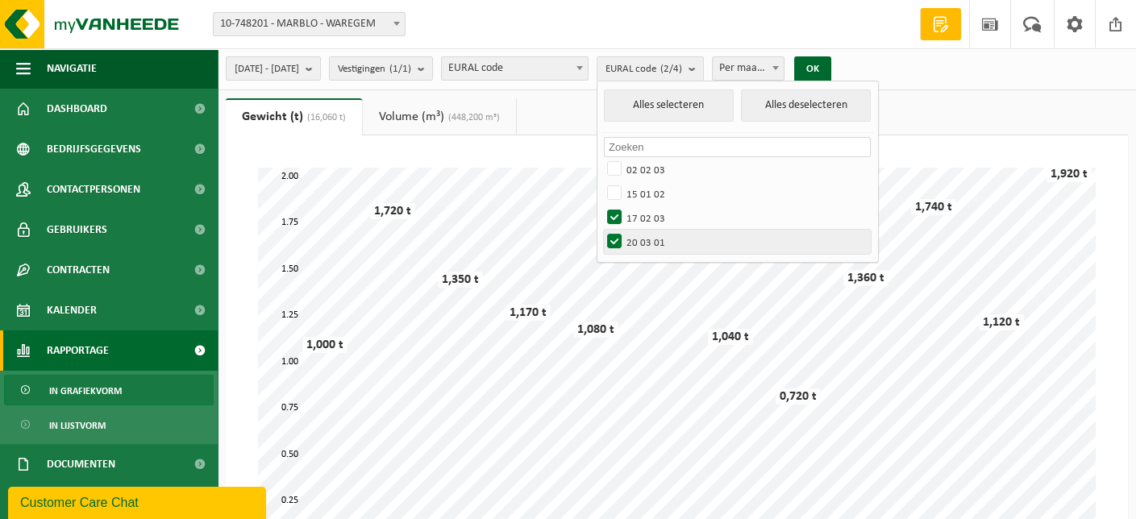
click at [658, 235] on label "20 03 01" at bounding box center [737, 242] width 267 height 24
click at [602, 230] on input "20 03 01" at bounding box center [601, 229] width 1 height 1
checkbox input "false"
click at [831, 67] on button "OK" at bounding box center [812, 69] width 37 height 26
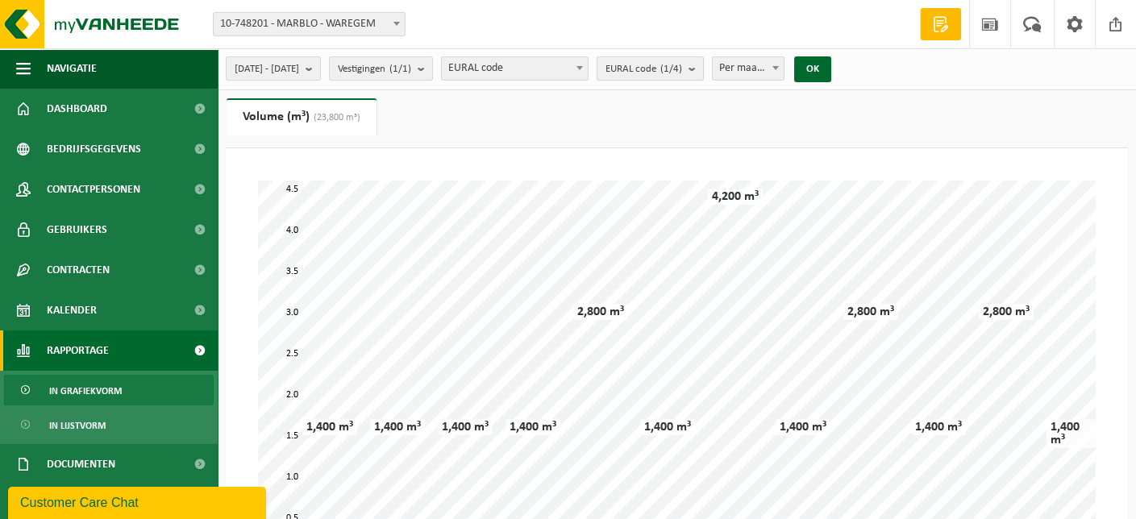
click at [682, 74] on count "(1/4)" at bounding box center [671, 69] width 22 height 10
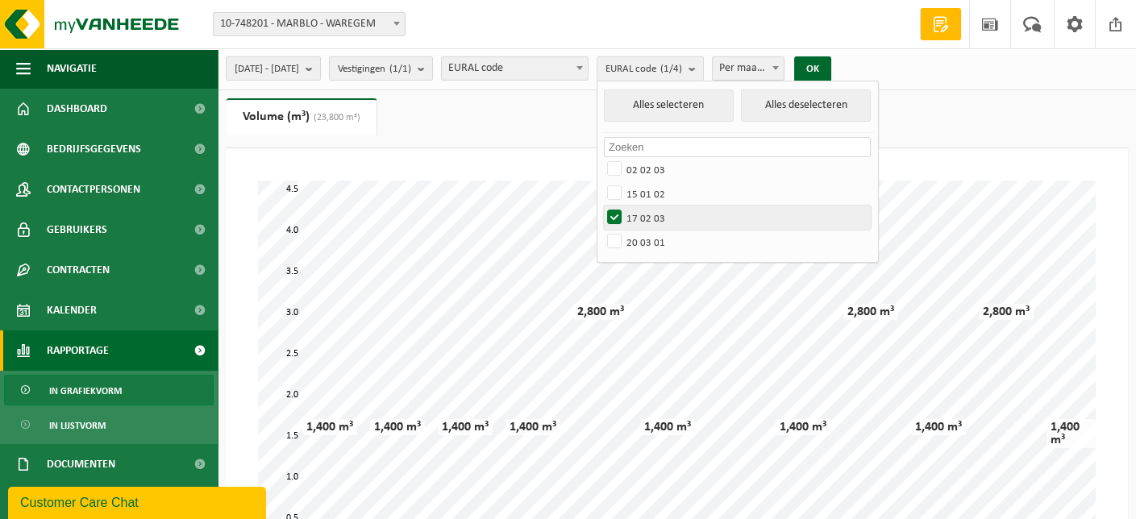
click at [655, 218] on label "17 02 03" at bounding box center [737, 218] width 267 height 24
click at [602, 206] on input "17 02 03" at bounding box center [601, 205] width 1 height 1
click at [656, 206] on label "17 02 03" at bounding box center [737, 218] width 267 height 24
click at [602, 205] on input "17 02 03" at bounding box center [601, 205] width 1 height 1
checkbox input "true"
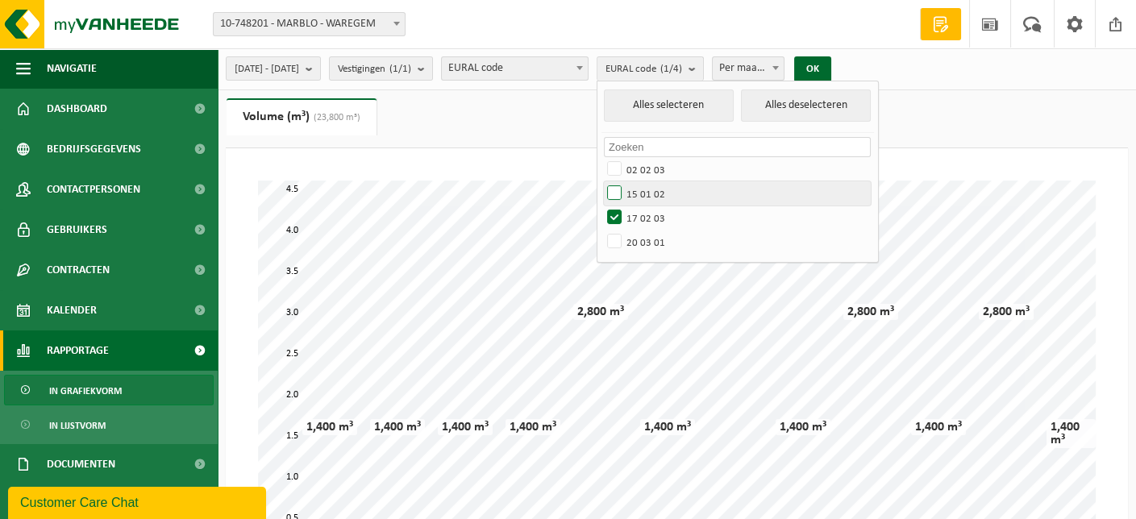
click at [655, 188] on label "15 01 02" at bounding box center [737, 193] width 267 height 24
click at [602, 181] on input "15 01 02" at bounding box center [601, 181] width 1 height 1
checkbox input "true"
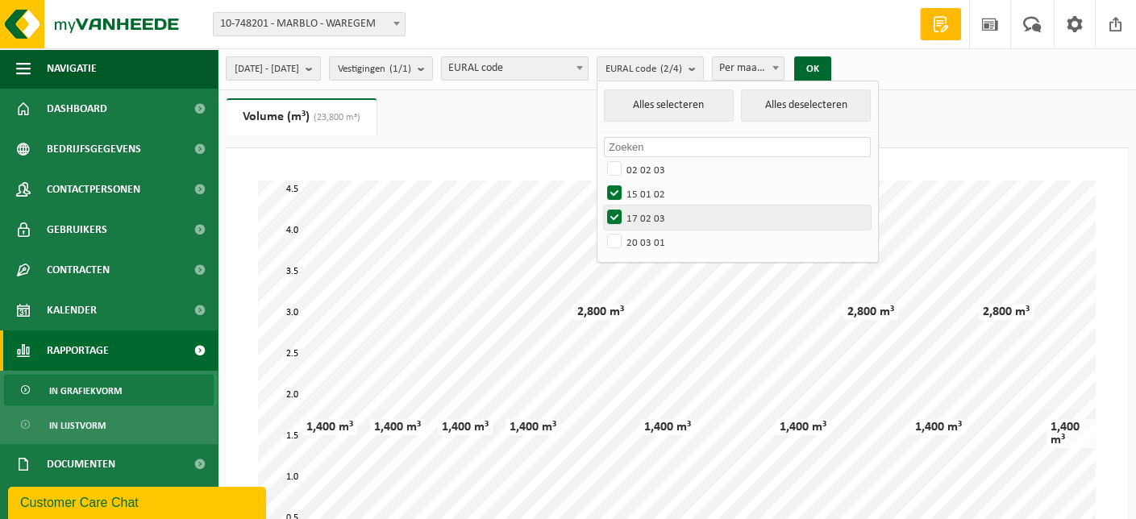
click at [656, 212] on label "17 02 03" at bounding box center [737, 218] width 267 height 24
click at [602, 206] on input "17 02 03" at bounding box center [601, 205] width 1 height 1
checkbox input "false"
click at [831, 68] on button "OK" at bounding box center [812, 69] width 37 height 26
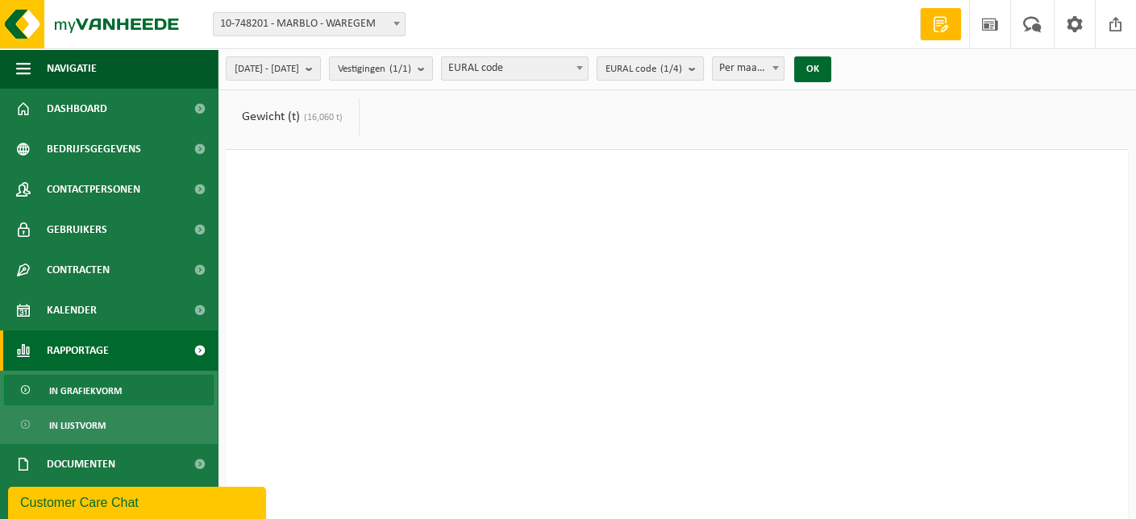
click at [704, 72] on button "[PERSON_NAME] code (1/4)" at bounding box center [650, 68] width 107 height 24
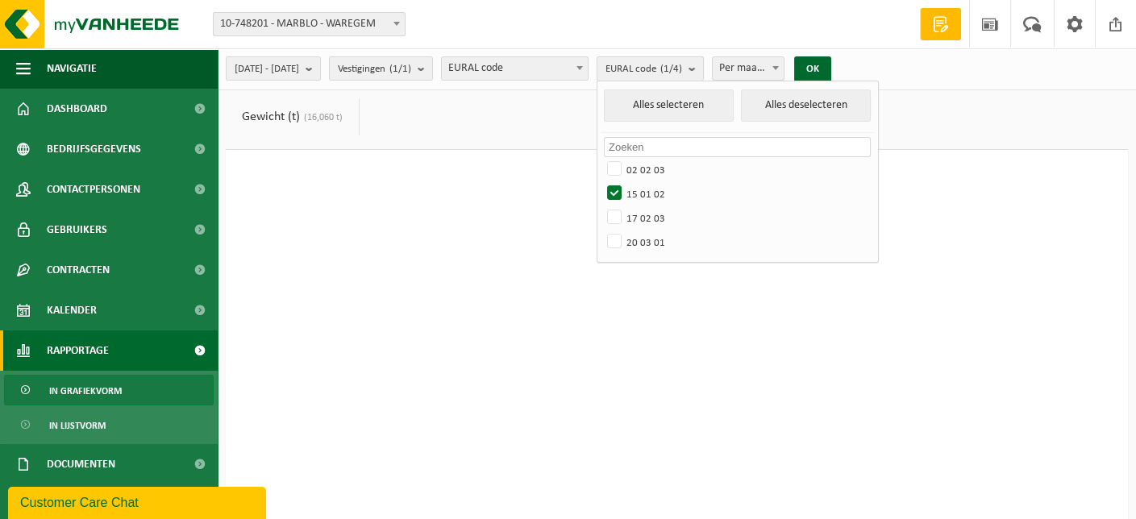
click at [704, 70] on button "[PERSON_NAME] code (1/4)" at bounding box center [650, 68] width 107 height 24
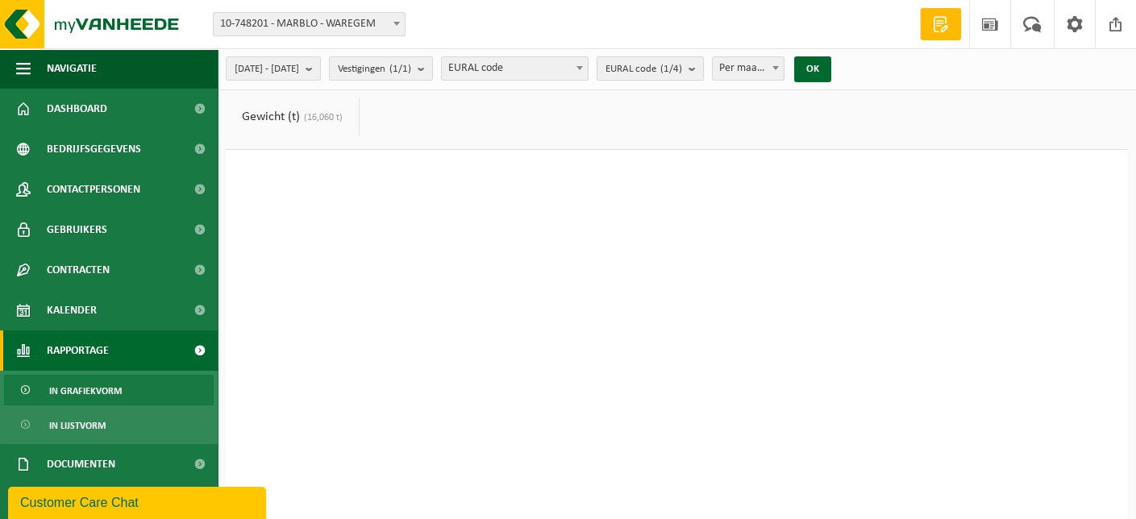
click at [704, 70] on button "[PERSON_NAME] code (1/4)" at bounding box center [650, 68] width 107 height 24
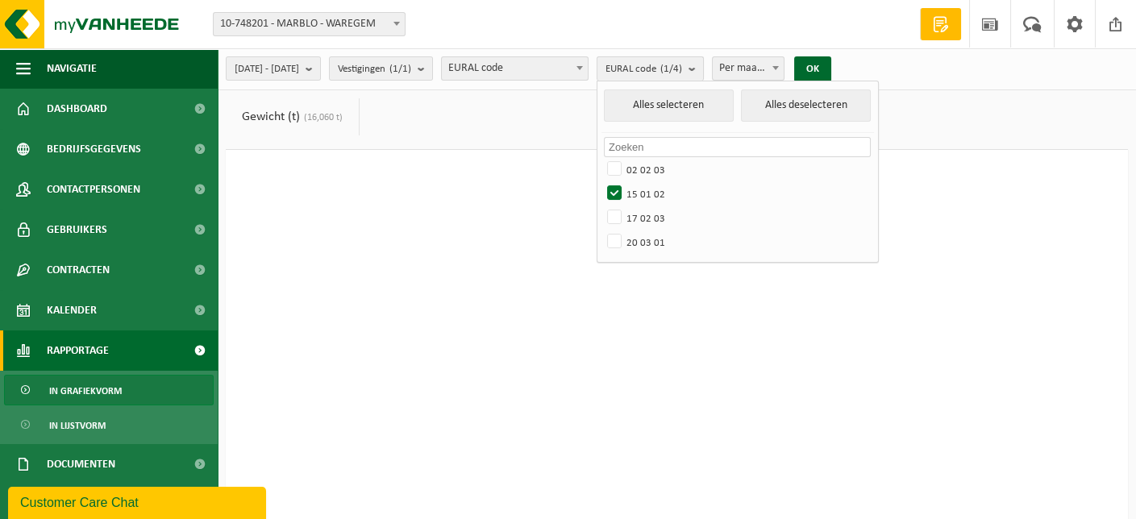
click at [703, 71] on b "submit" at bounding box center [696, 68] width 15 height 23
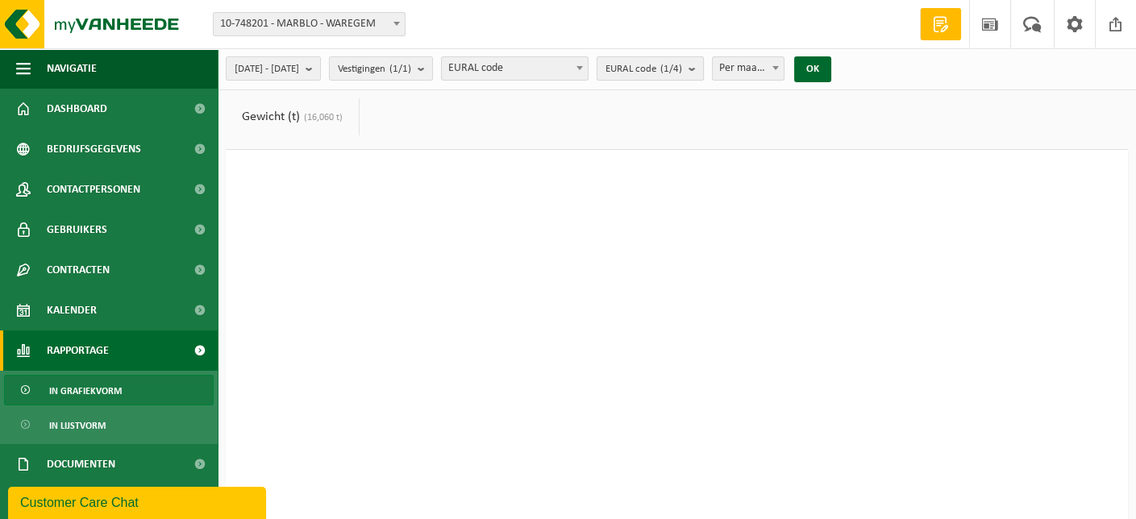
click at [703, 71] on b "submit" at bounding box center [696, 68] width 15 height 23
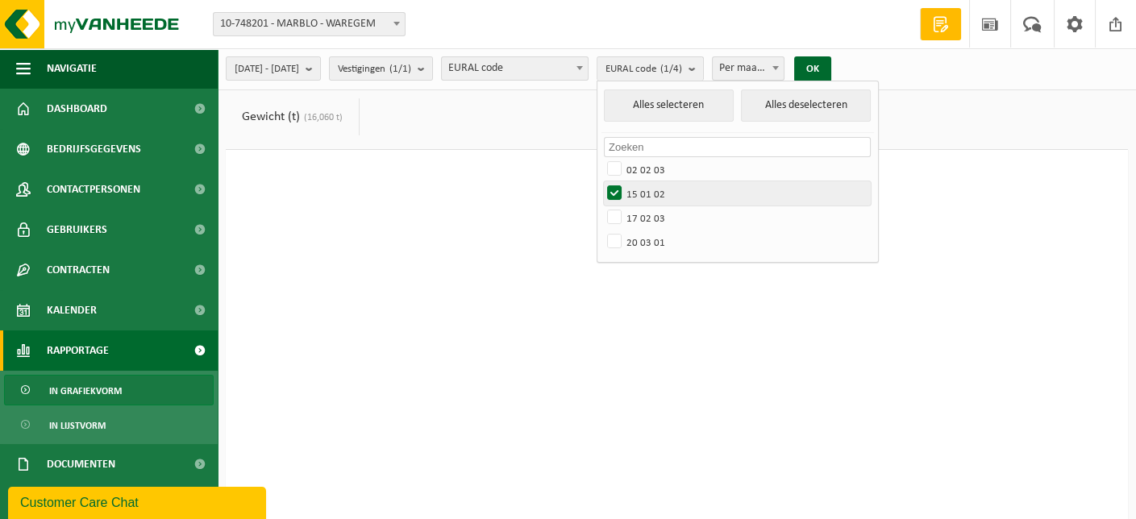
click at [658, 191] on label "15 01 02" at bounding box center [737, 193] width 267 height 24
click at [602, 181] on input "15 01 02" at bounding box center [601, 181] width 1 height 1
checkbox input "false"
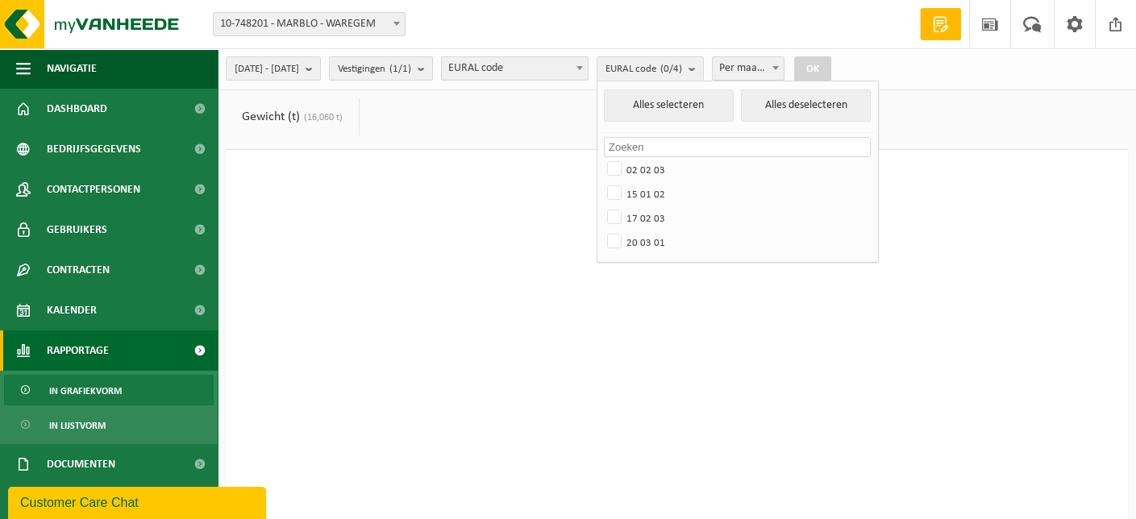
click at [588, 68] on span at bounding box center [580, 67] width 16 height 21
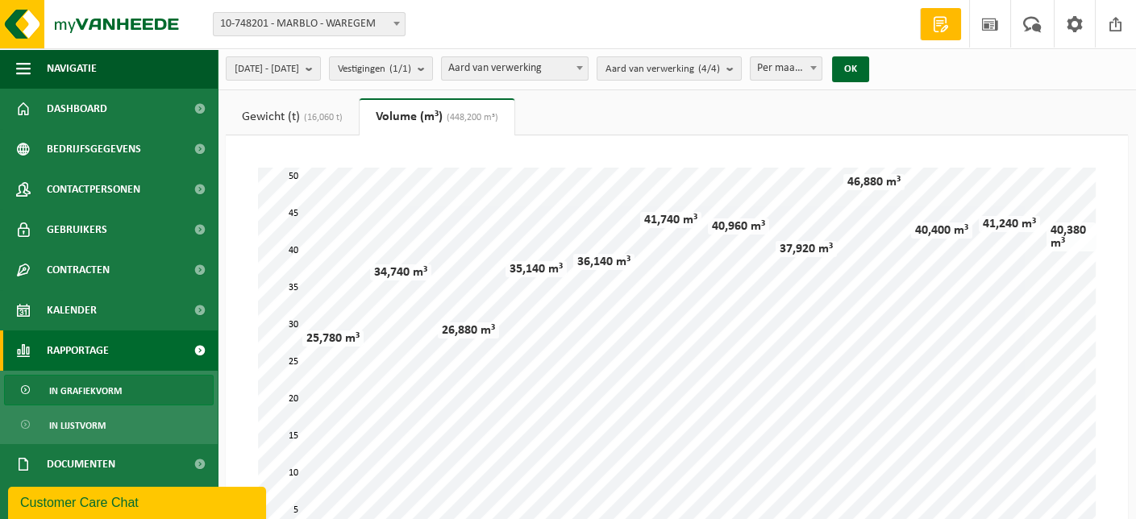
click at [325, 126] on link "Gewicht (t) (16,060 t)" at bounding box center [292, 116] width 133 height 37
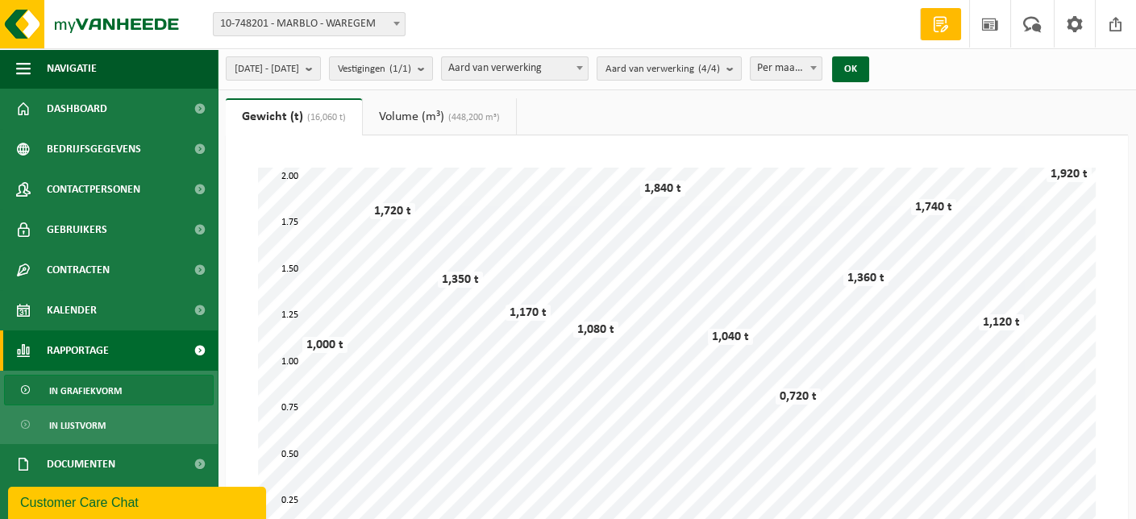
click at [436, 110] on link "Volume (m³) (448,200 m³)" at bounding box center [439, 116] width 153 height 37
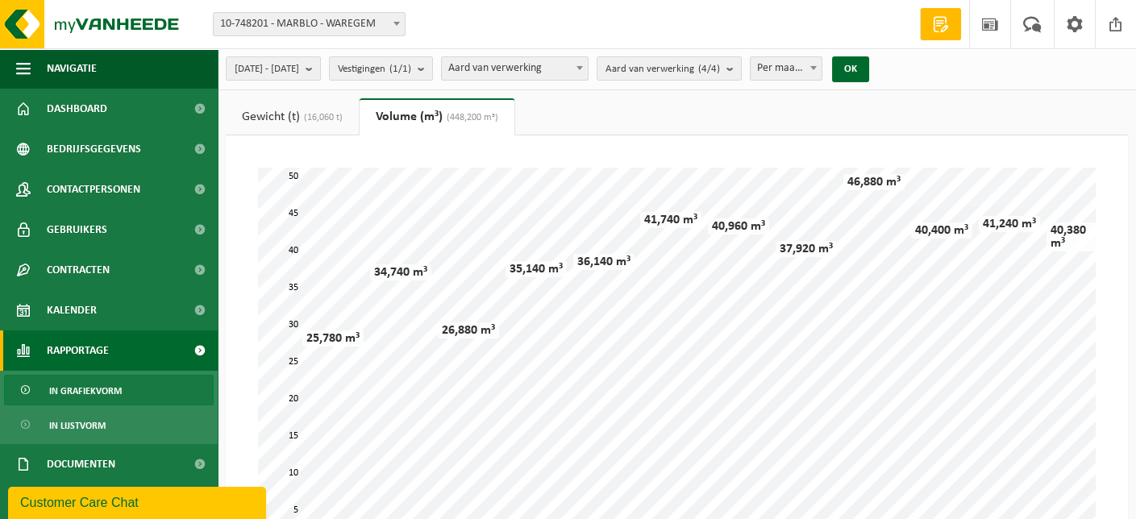
click at [302, 116] on link "Gewicht (t) (16,060 t)" at bounding box center [292, 116] width 133 height 37
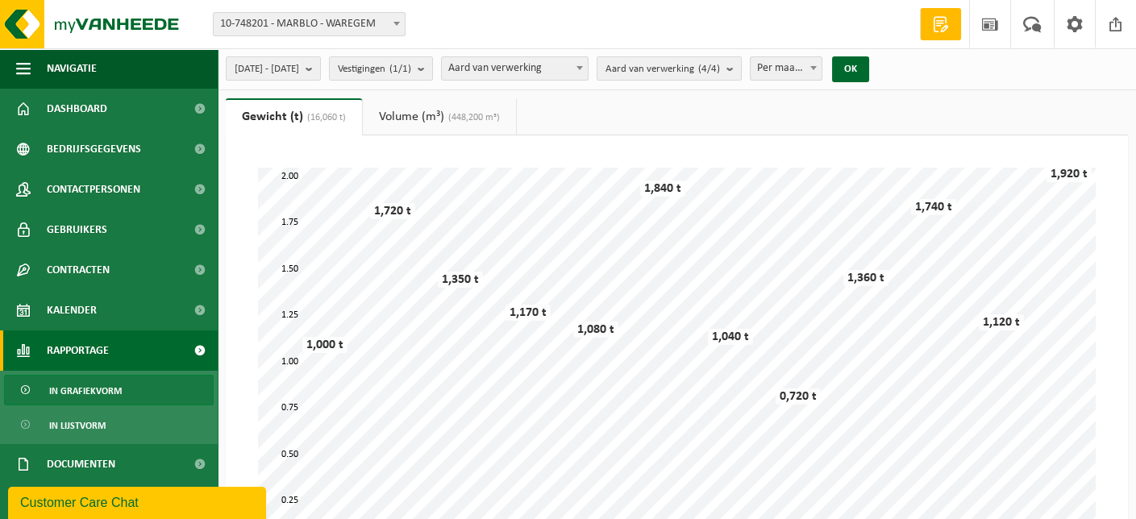
click at [433, 120] on link "Volume (m³) (448,200 m³)" at bounding box center [439, 116] width 153 height 37
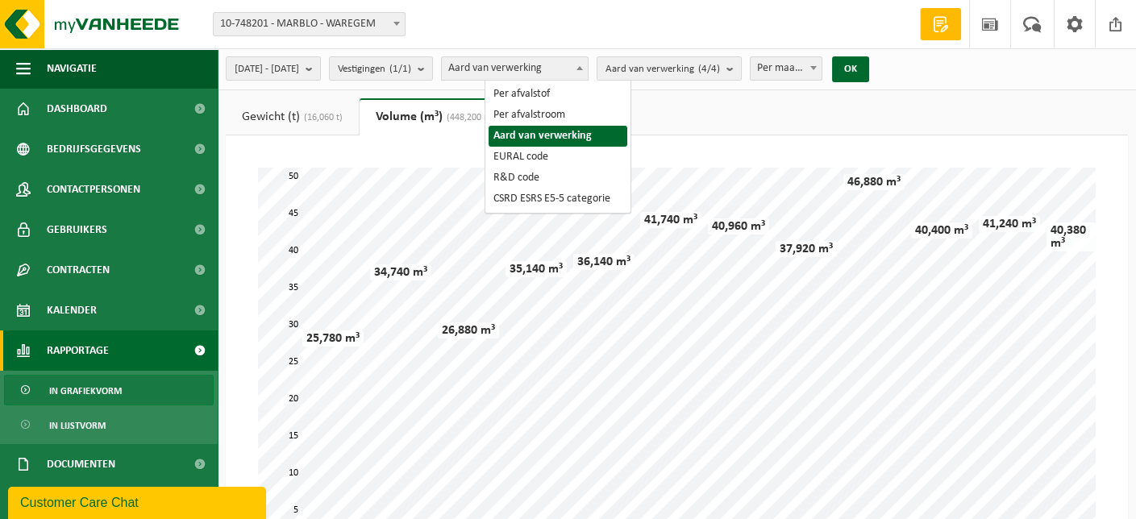
click at [588, 70] on span at bounding box center [580, 67] width 16 height 21
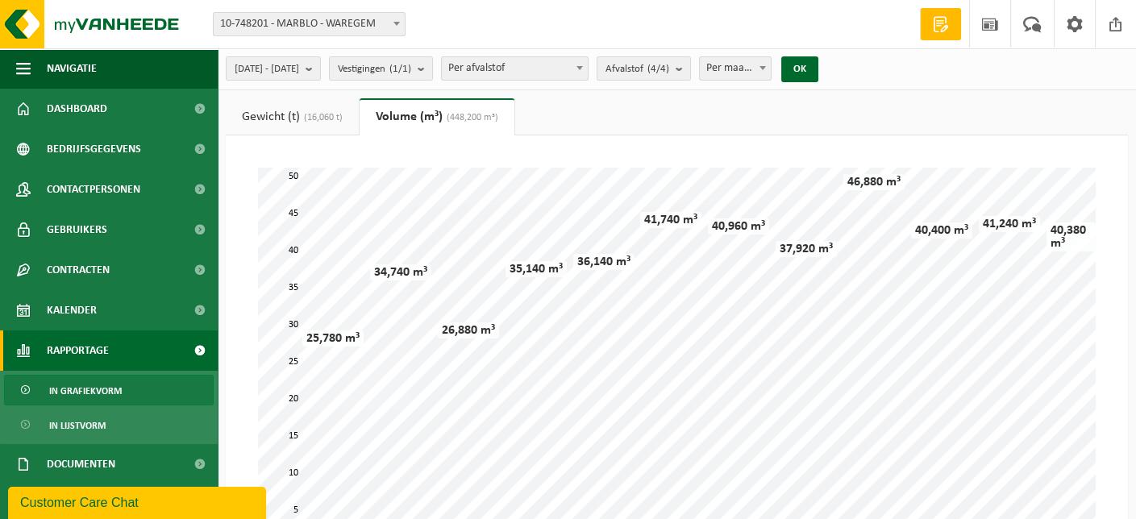
click at [588, 73] on span at bounding box center [580, 67] width 16 height 21
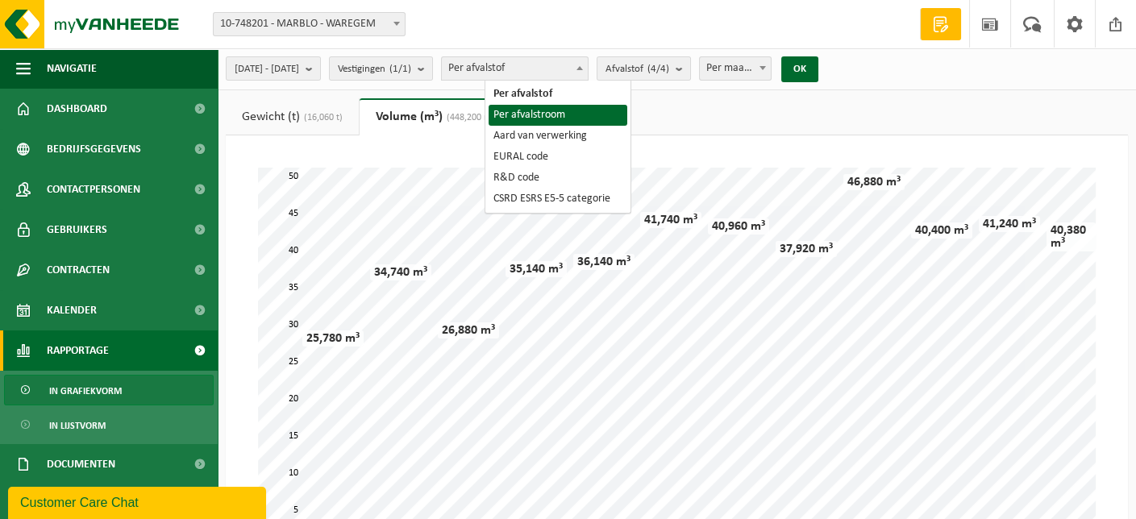
select select "2"
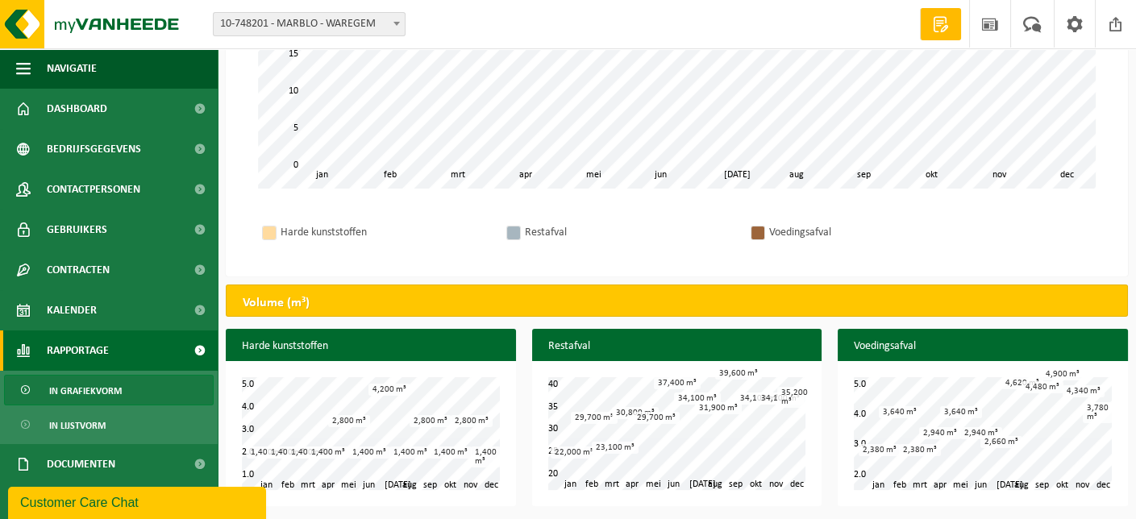
scroll to position [385, 0]
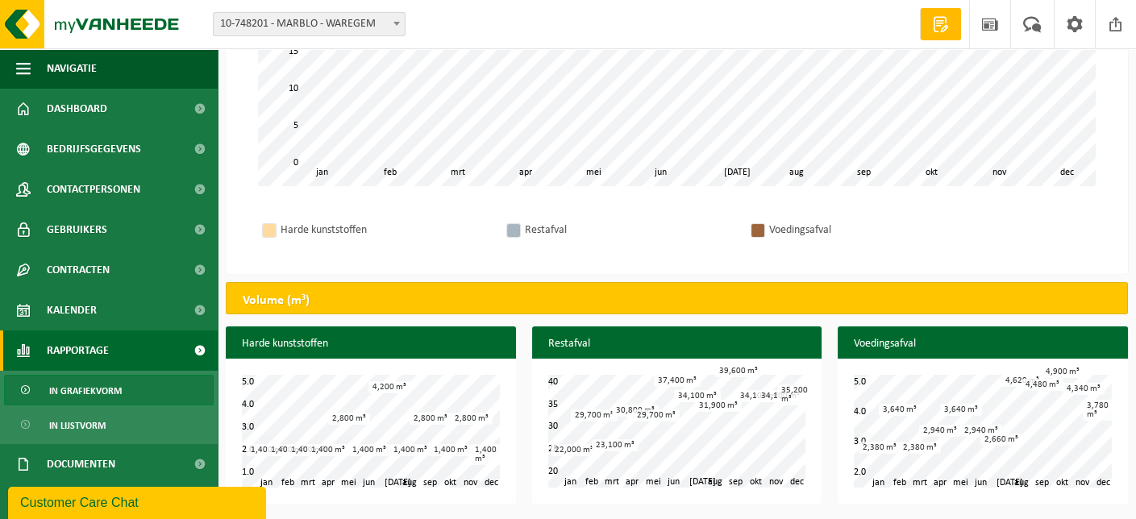
click at [682, 370] on div "feb mrt apr mei jun [DATE] aug sep okt nov jan [DATE] 25 30 35 22,000 m³ 29,700…" at bounding box center [677, 431] width 290 height 145
click at [698, 345] on h3 "Restafval" at bounding box center [677, 344] width 290 height 35
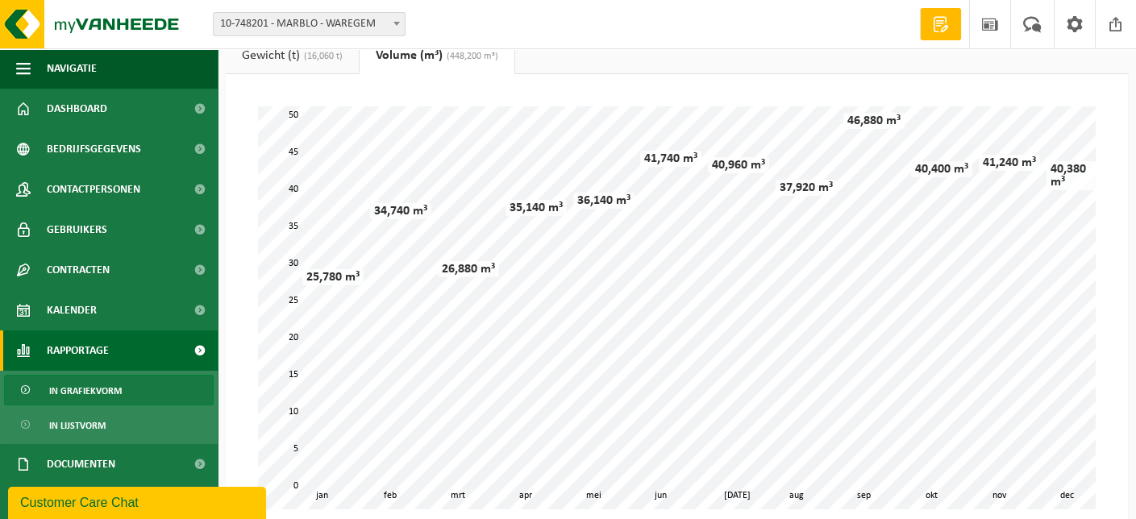
scroll to position [0, 0]
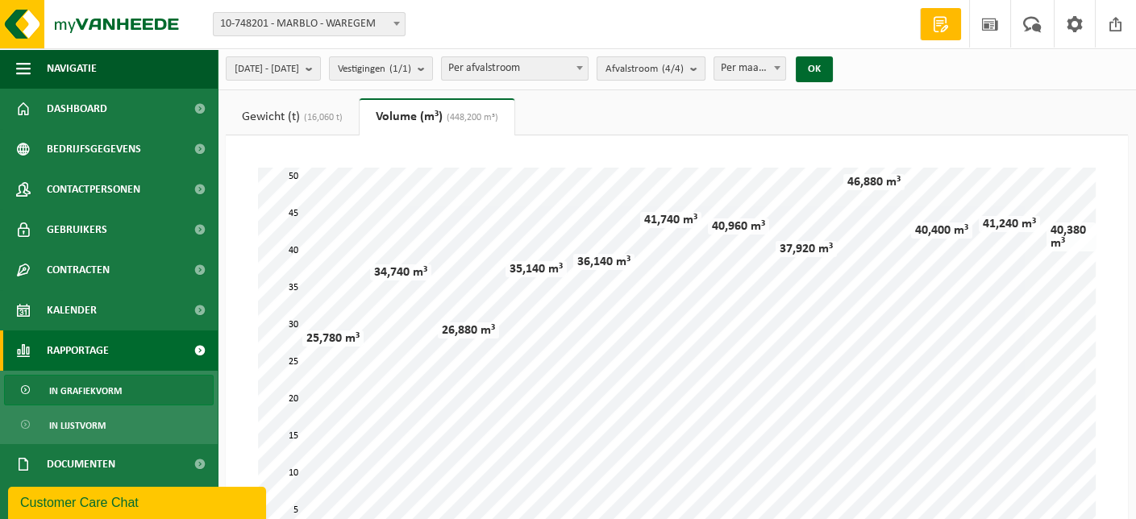
click at [705, 66] on b "submit" at bounding box center [697, 68] width 15 height 23
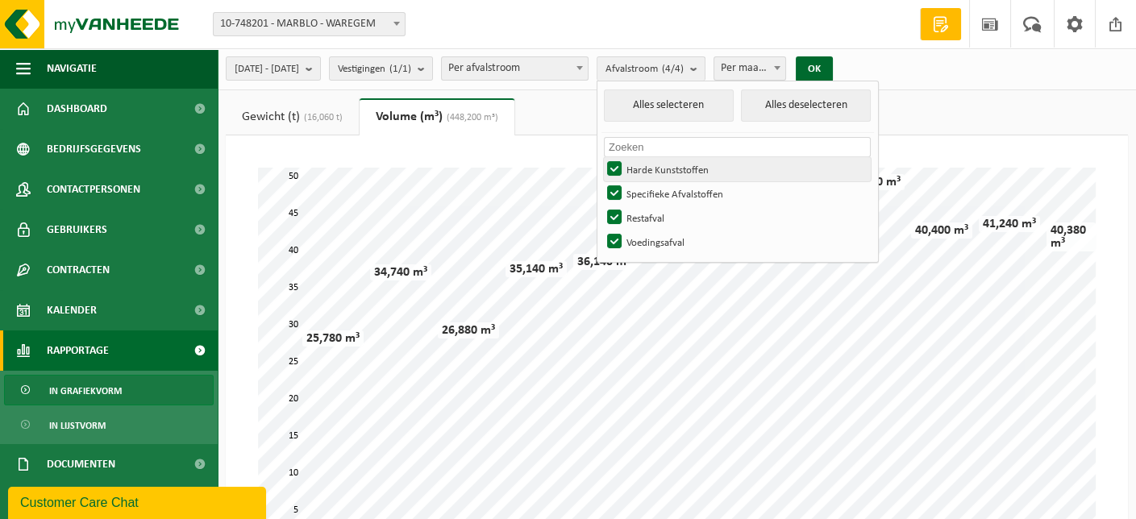
click at [658, 165] on label "Harde Kunststoffen" at bounding box center [737, 169] width 267 height 24
click at [602, 157] on input "Harde Kunststoffen" at bounding box center [601, 156] width 1 height 1
checkbox input "false"
click at [661, 193] on label "Specifieke Afvalstoffen" at bounding box center [737, 193] width 267 height 24
click at [602, 181] on input "Specifieke Afvalstoffen" at bounding box center [601, 181] width 1 height 1
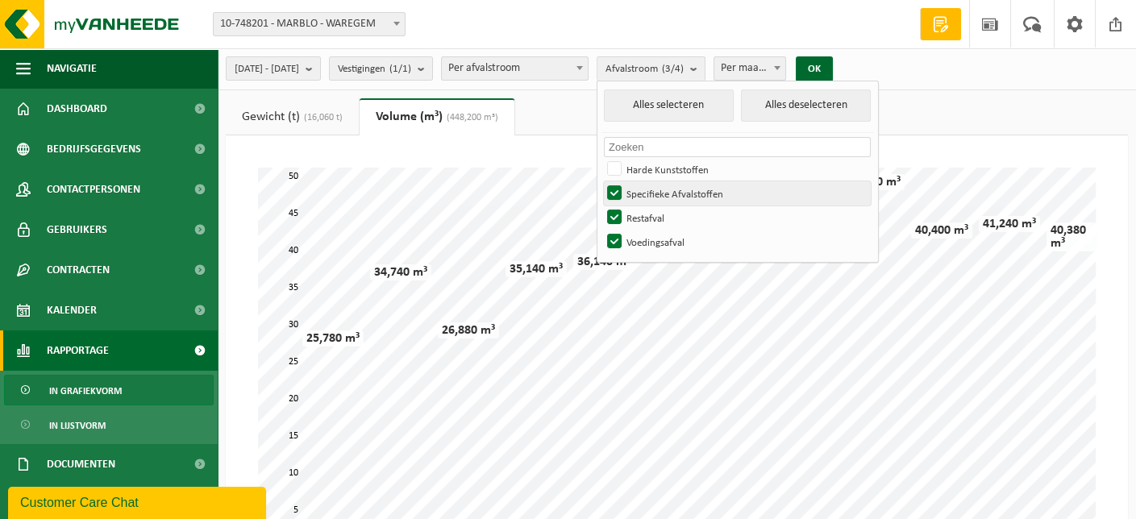
checkbox input "false"
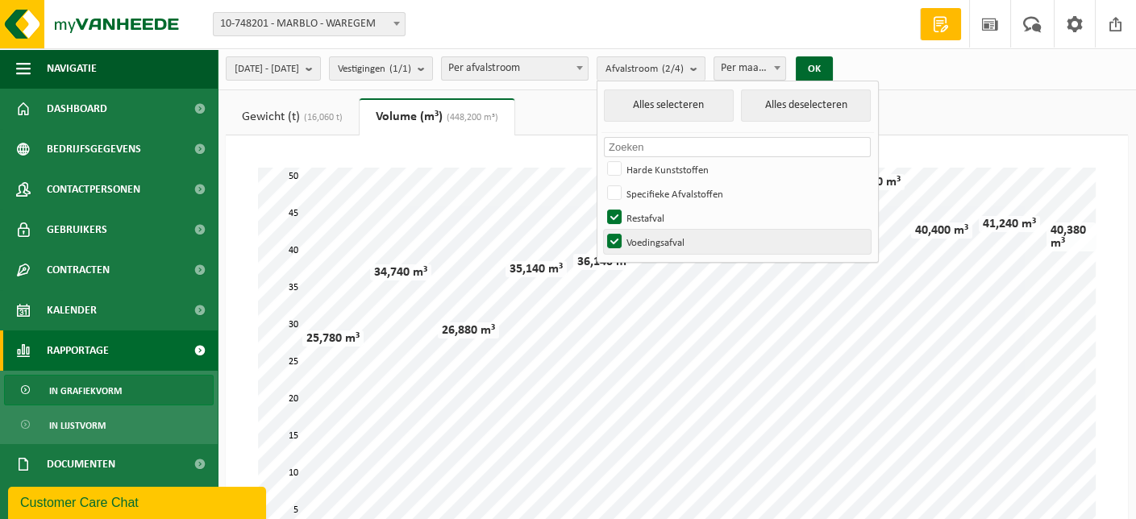
click at [654, 240] on label "Voedingsafval" at bounding box center [737, 242] width 267 height 24
click at [602, 230] on input "Voedingsafval" at bounding box center [601, 229] width 1 height 1
checkbox input "false"
click at [833, 72] on button "OK" at bounding box center [814, 69] width 37 height 26
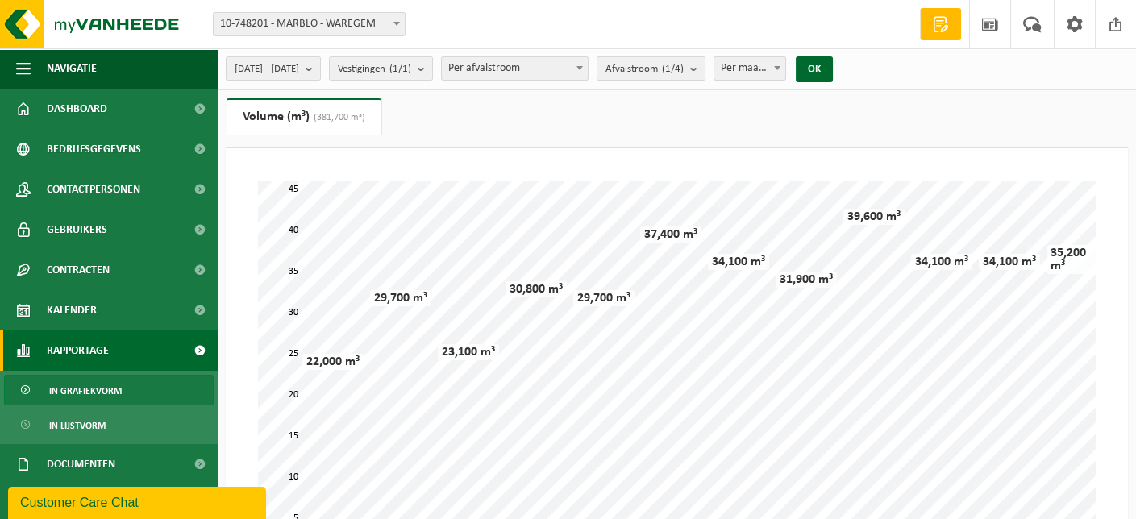
click at [583, 68] on b at bounding box center [580, 68] width 6 height 4
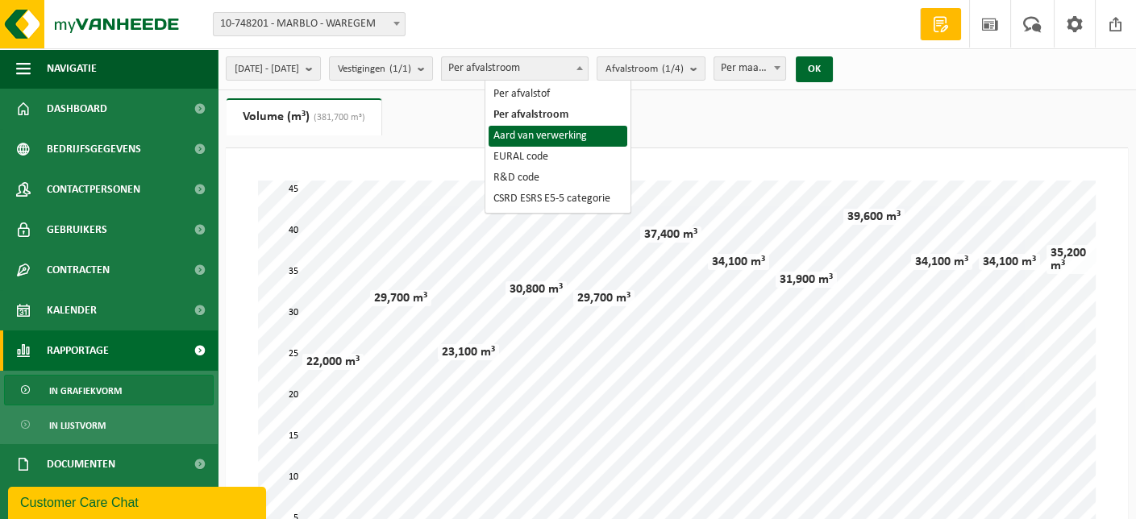
select select "3"
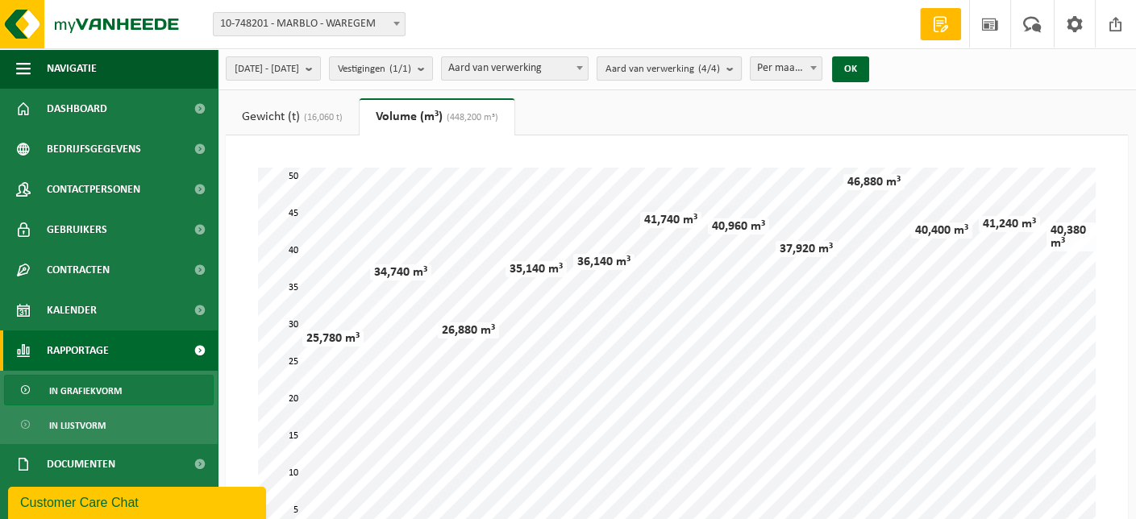
click at [742, 73] on button "Aard van verwerking (4/4)" at bounding box center [669, 68] width 145 height 24
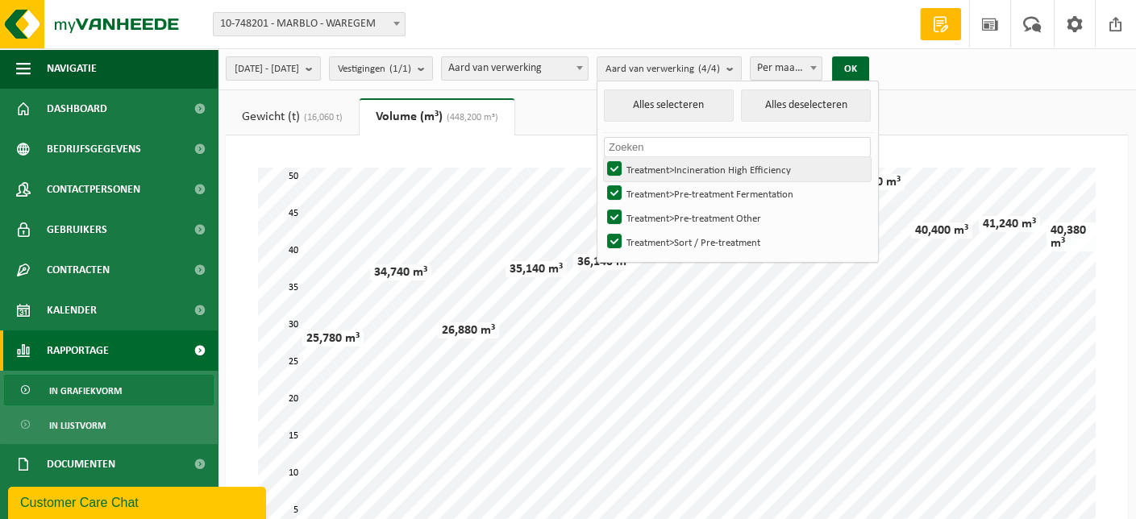
click at [662, 169] on label "Treatment>Incineration High Efficiency" at bounding box center [737, 169] width 267 height 24
click at [602, 157] on input "Treatment>Incineration High Efficiency" at bounding box center [601, 156] width 1 height 1
click at [660, 164] on label "Treatment>Incineration High Efficiency" at bounding box center [737, 169] width 267 height 24
click at [602, 157] on input "Treatment>Incineration High Efficiency" at bounding box center [601, 156] width 1 height 1
checkbox input "true"
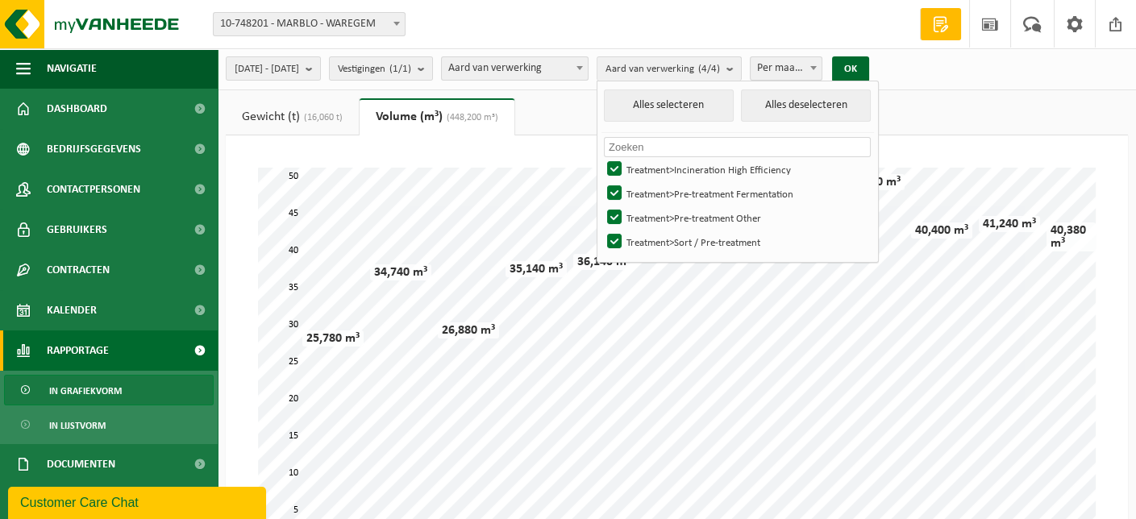
click at [822, 69] on span "Per maand" at bounding box center [786, 68] width 71 height 23
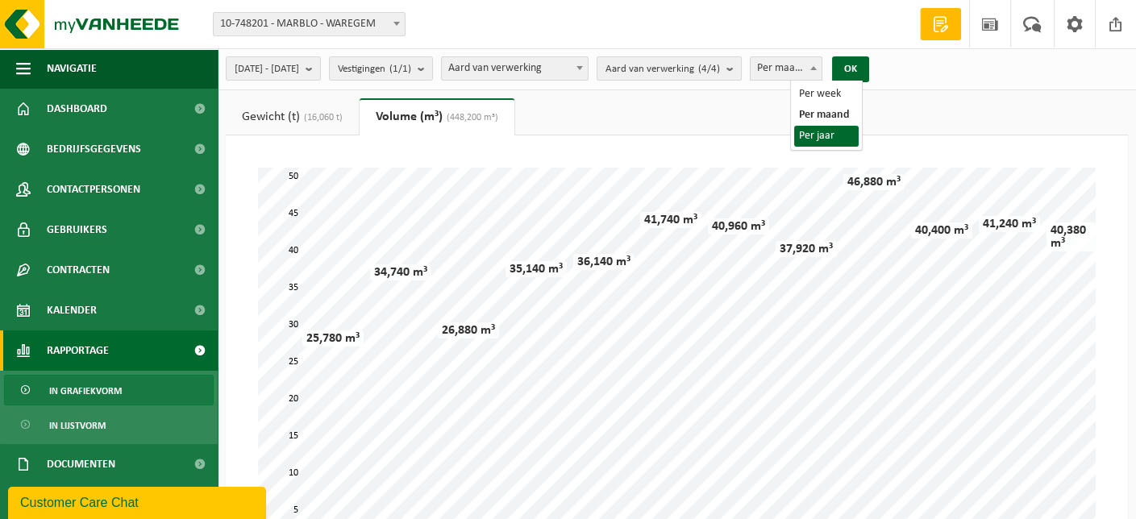
select select "3"
click at [869, 73] on button "OK" at bounding box center [850, 69] width 37 height 26
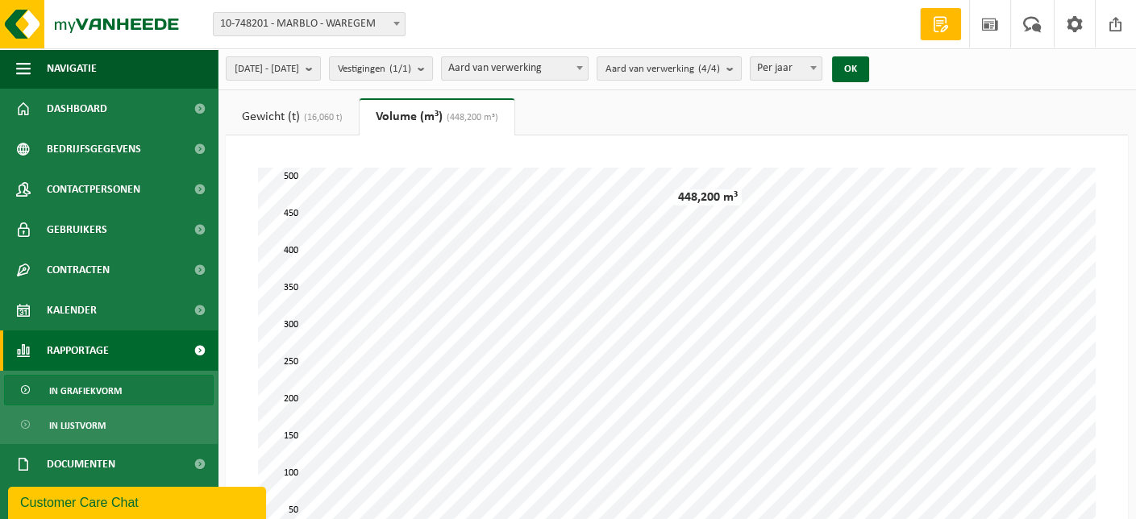
click at [301, 119] on link "Gewicht (t) (16,060 t)" at bounding box center [292, 116] width 133 height 37
click at [742, 69] on button "Aard van verwerking (4/4)" at bounding box center [669, 68] width 145 height 24
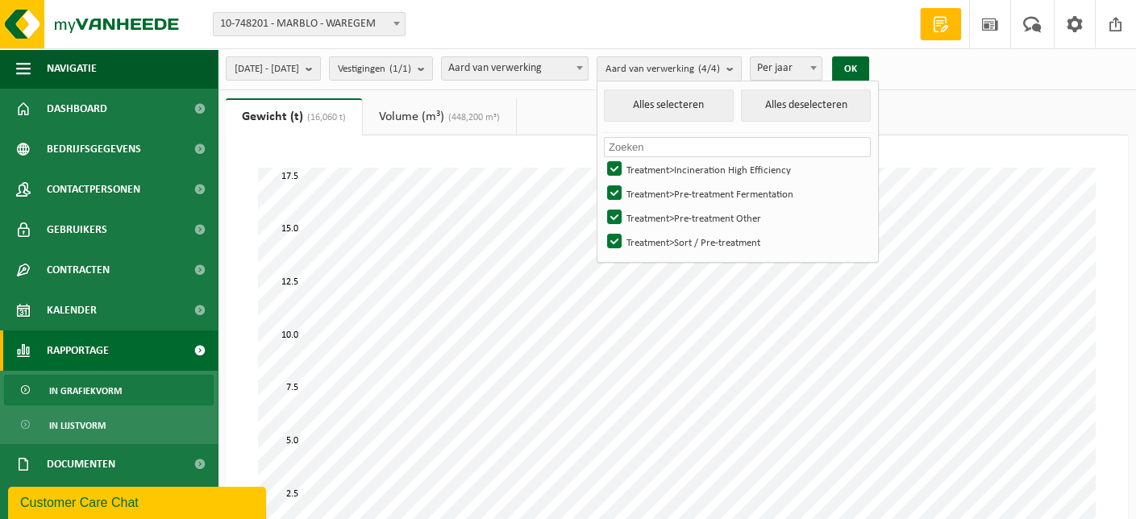
click at [741, 69] on b "submit" at bounding box center [734, 68] width 15 height 23
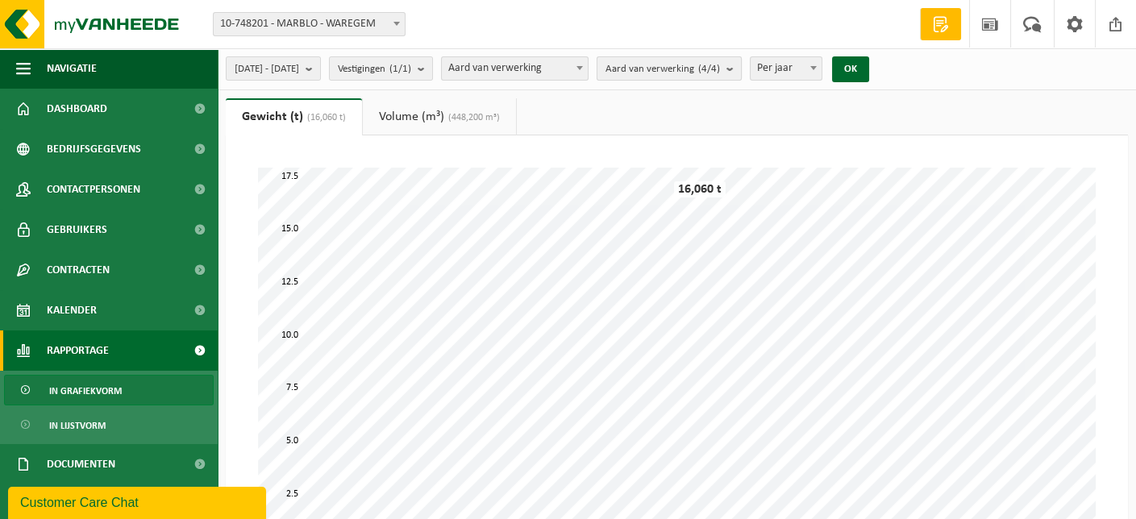
click at [741, 69] on b "submit" at bounding box center [734, 68] width 15 height 23
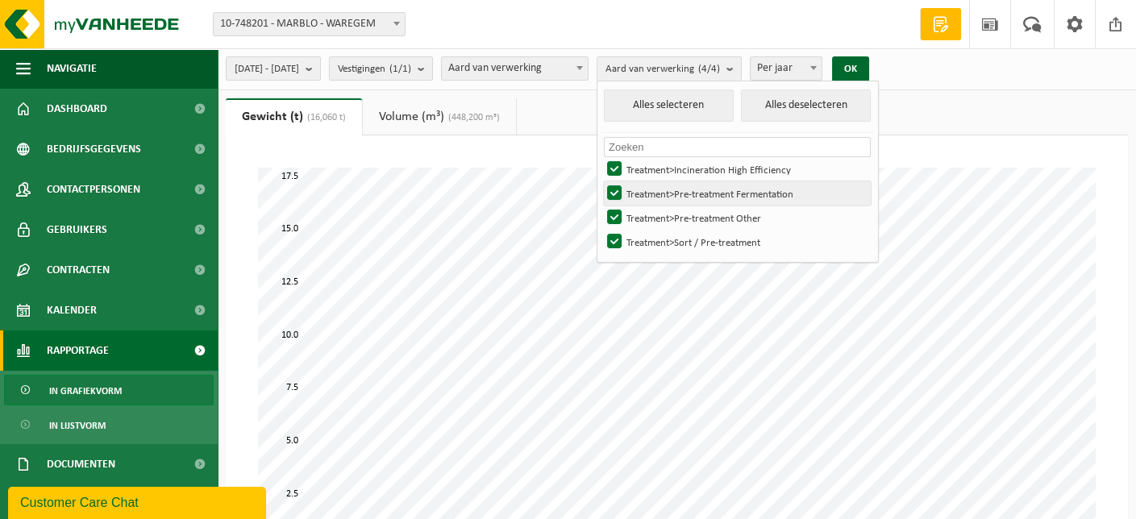
click at [661, 190] on label "Treatment>Pre-treatment Fermentation" at bounding box center [737, 193] width 267 height 24
click at [602, 181] on input "Treatment>Pre-treatment Fermentation" at bounding box center [601, 181] width 1 height 1
checkbox input "false"
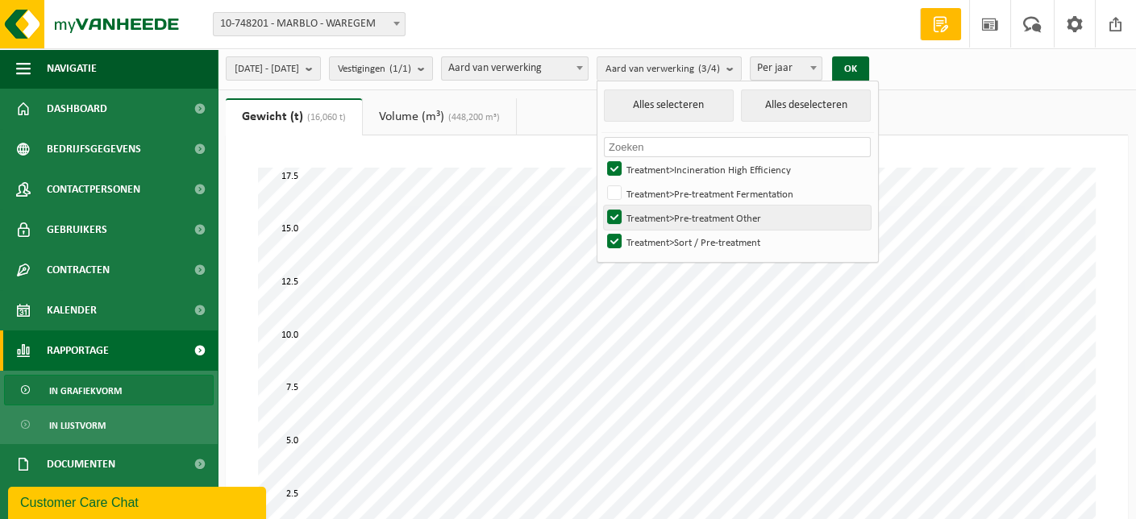
click at [658, 216] on label "Treatment>Pre-treatment Other" at bounding box center [737, 218] width 267 height 24
click at [602, 206] on input "Treatment>Pre-treatment Other" at bounding box center [601, 205] width 1 height 1
checkbox input "false"
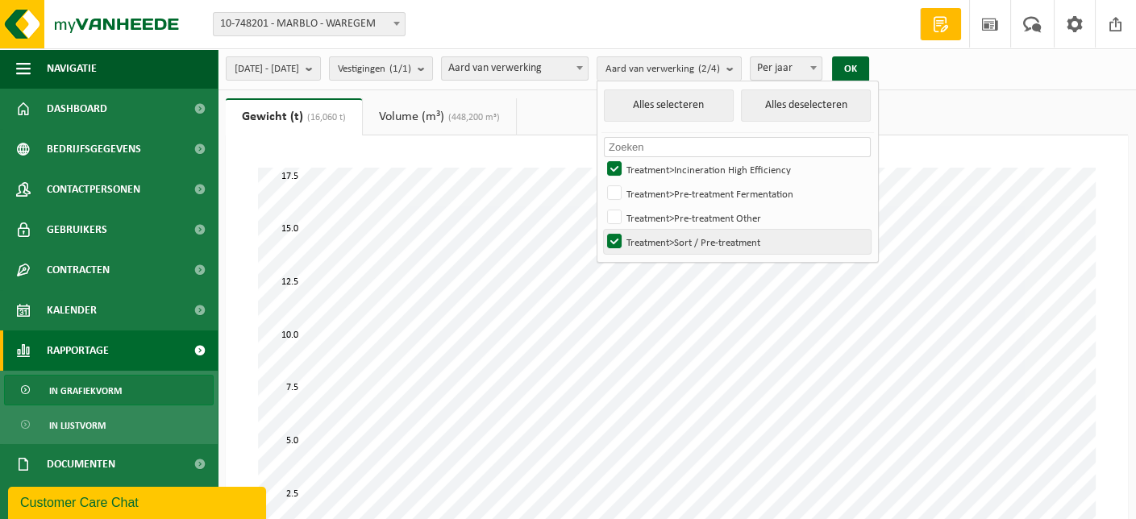
click at [660, 244] on label "Treatment>Sort / Pre-treatment" at bounding box center [737, 242] width 267 height 24
click at [602, 230] on input "Treatment>Sort / Pre-treatment" at bounding box center [601, 229] width 1 height 1
checkbox input "false"
click at [869, 73] on button "OK" at bounding box center [850, 69] width 37 height 26
